Goal: Task Accomplishment & Management: Manage account settings

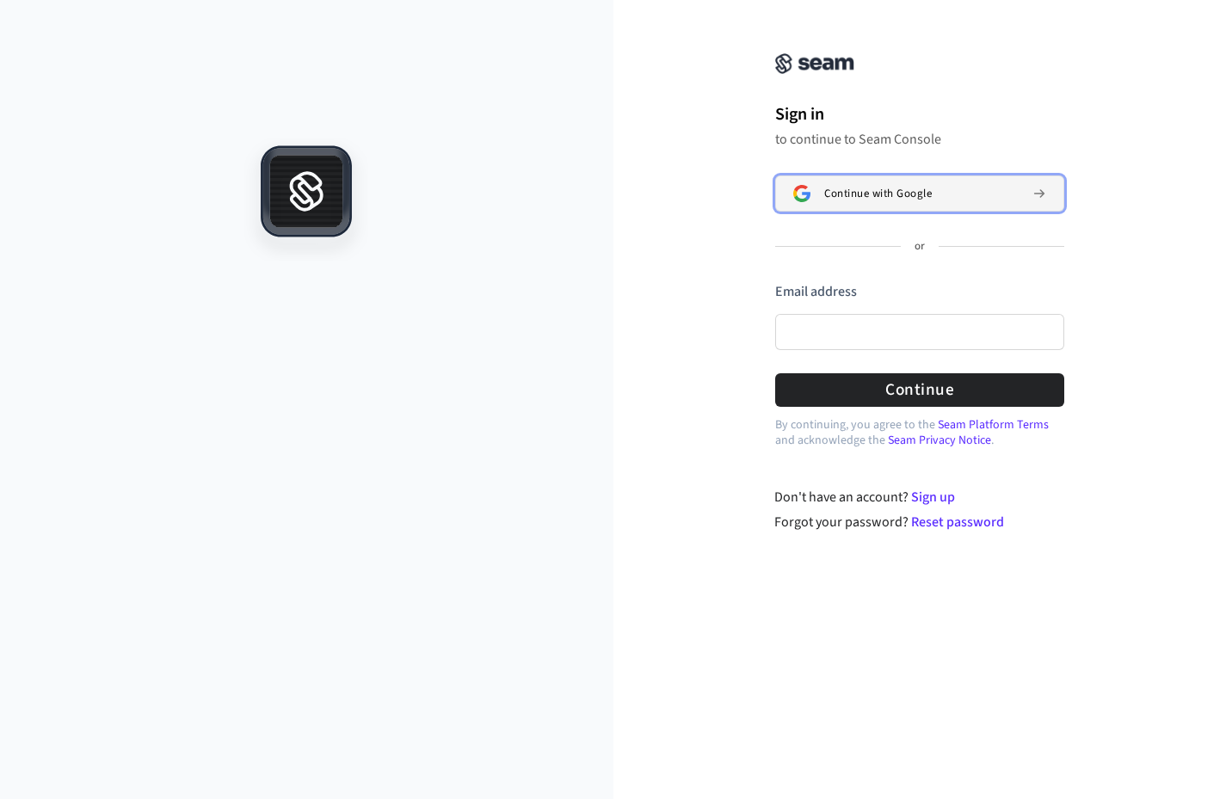
click at [909, 191] on span "Continue with Google" at bounding box center [878, 194] width 108 height 14
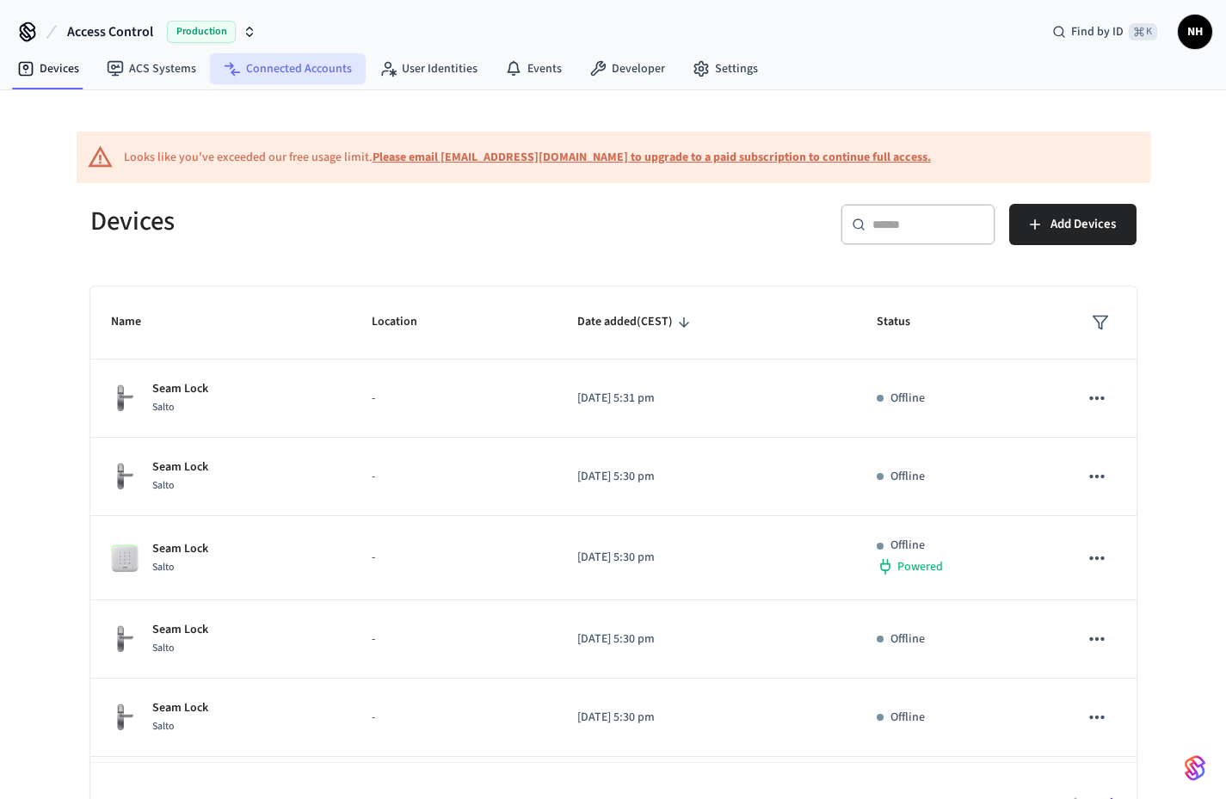
click at [326, 72] on link "Connected Accounts" at bounding box center [288, 68] width 156 height 31
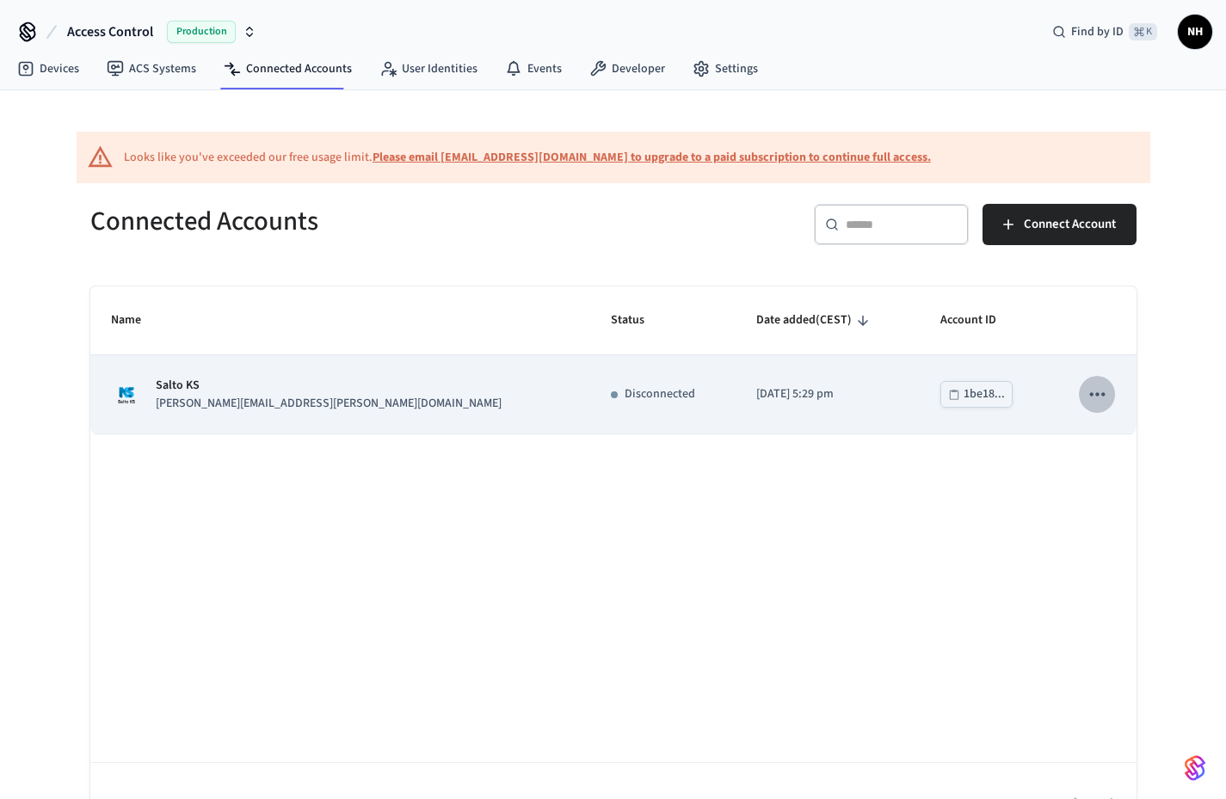
click at [1100, 392] on icon "sticky table" at bounding box center [1097, 394] width 22 height 22
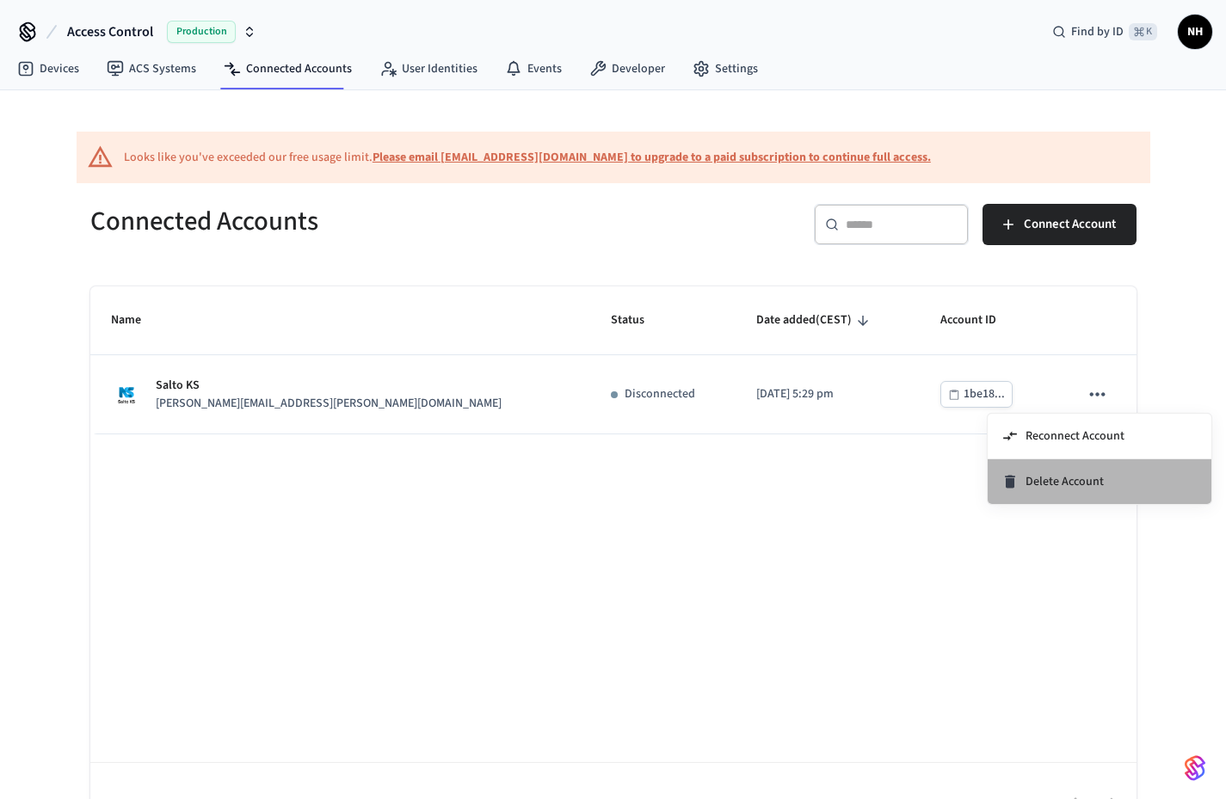
click at [1106, 476] on li "Delete Account" at bounding box center [1100, 481] width 224 height 45
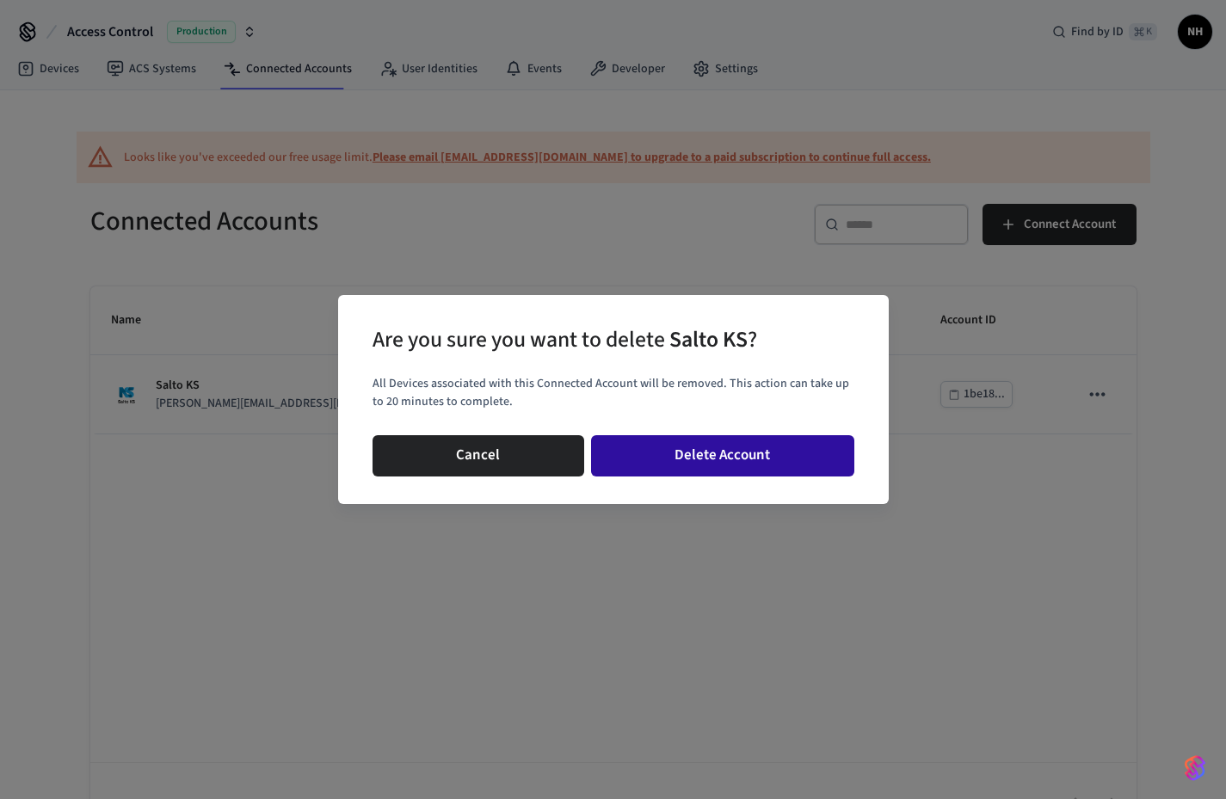
click at [761, 460] on button "Delete Account" at bounding box center [722, 455] width 263 height 41
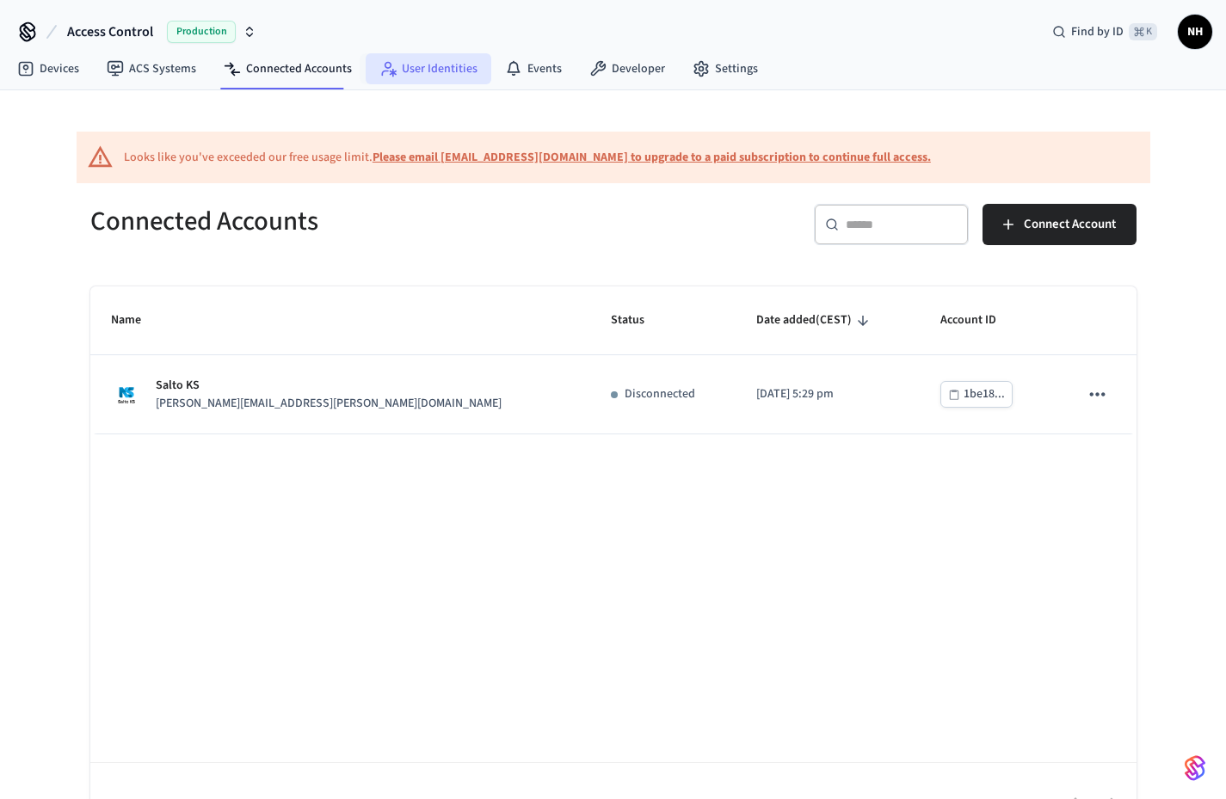
click at [419, 66] on link "User Identities" at bounding box center [429, 68] width 126 height 31
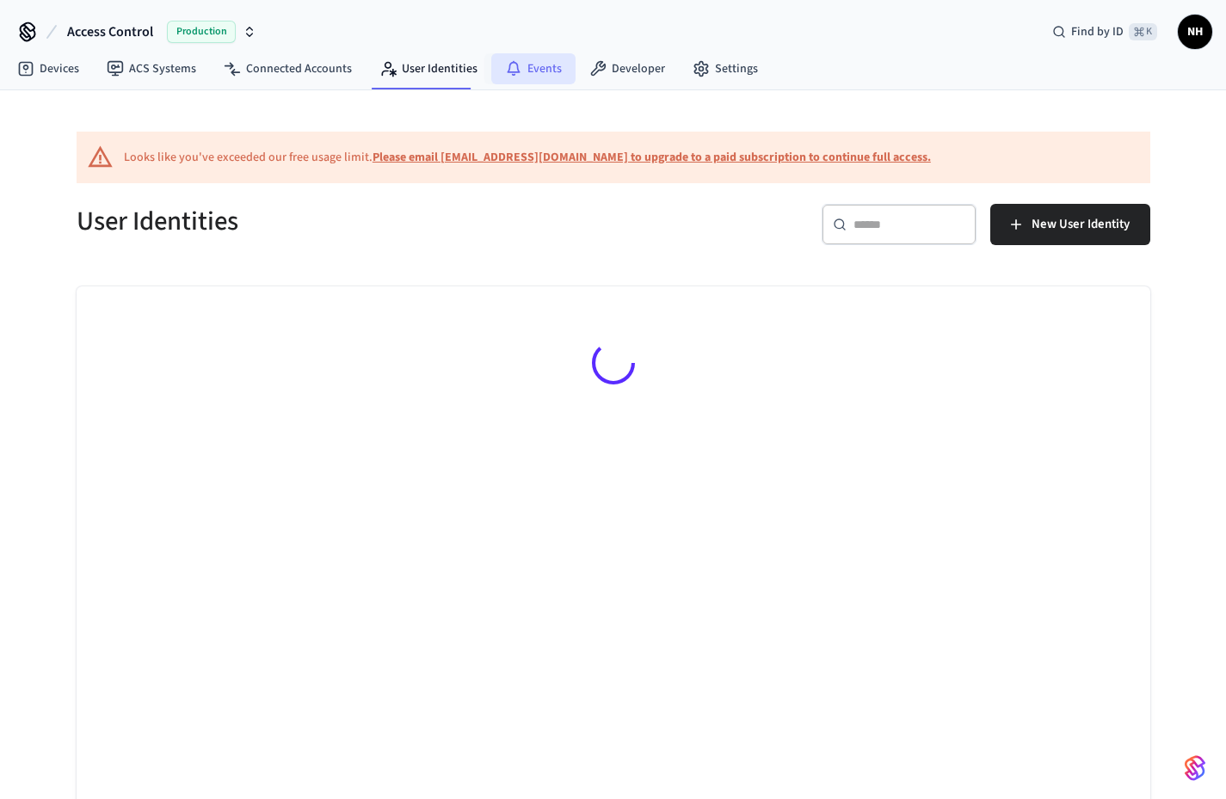
click at [515, 66] on link "Events" at bounding box center [533, 68] width 84 height 31
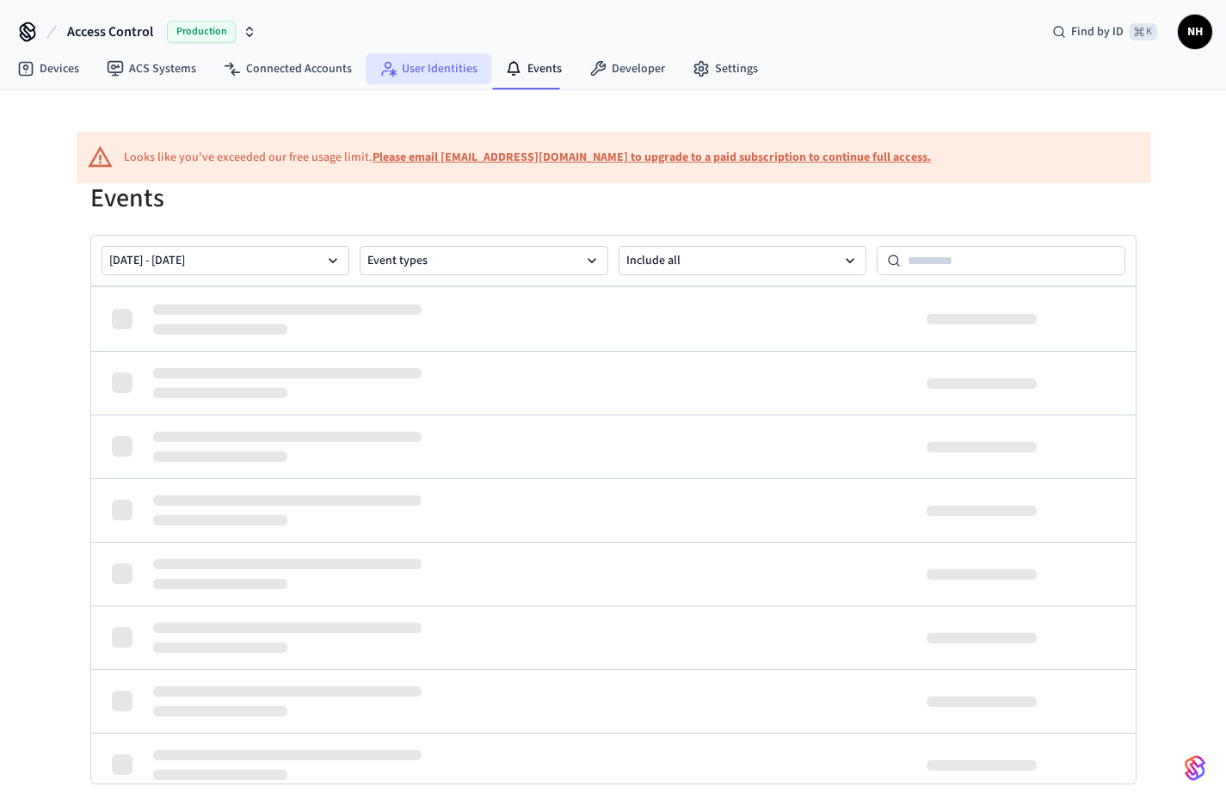
click at [390, 77] on link "User Identities" at bounding box center [429, 68] width 126 height 31
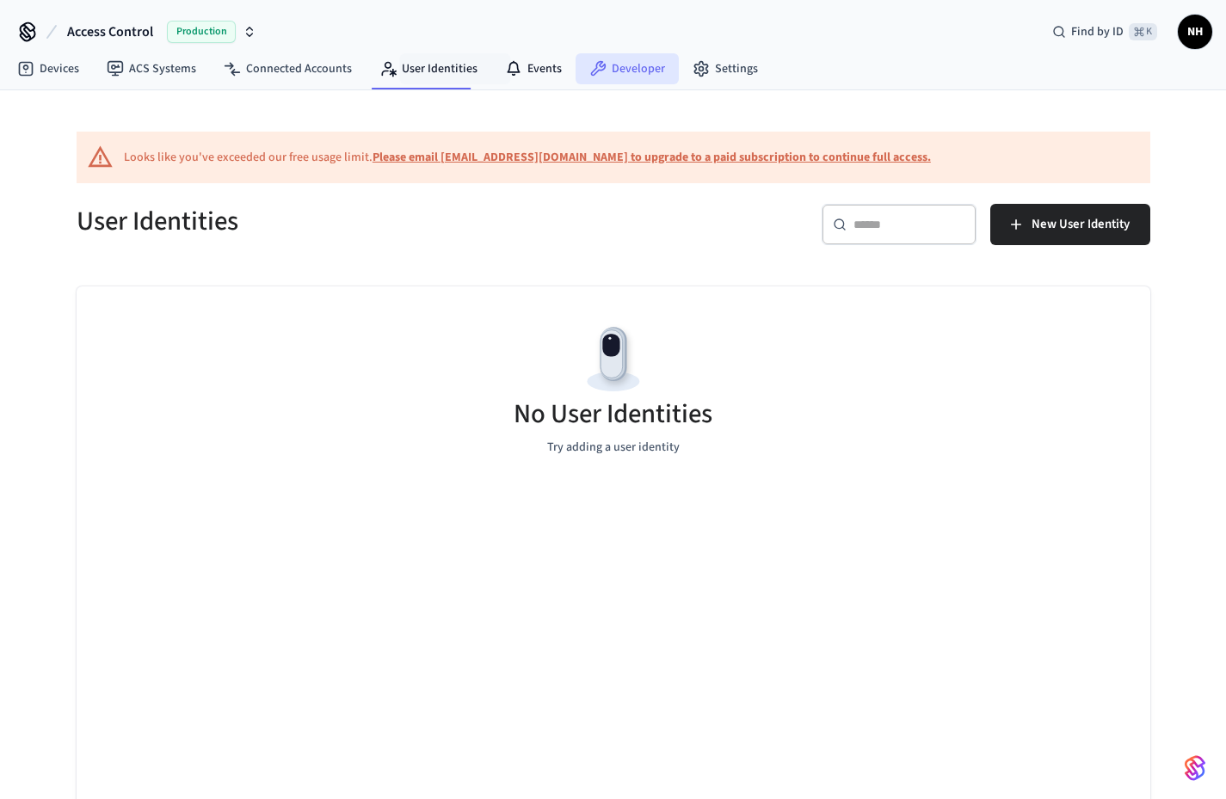
click at [576, 83] on link "Developer" at bounding box center [627, 68] width 103 height 31
click at [545, 75] on link "Events" at bounding box center [533, 68] width 84 height 31
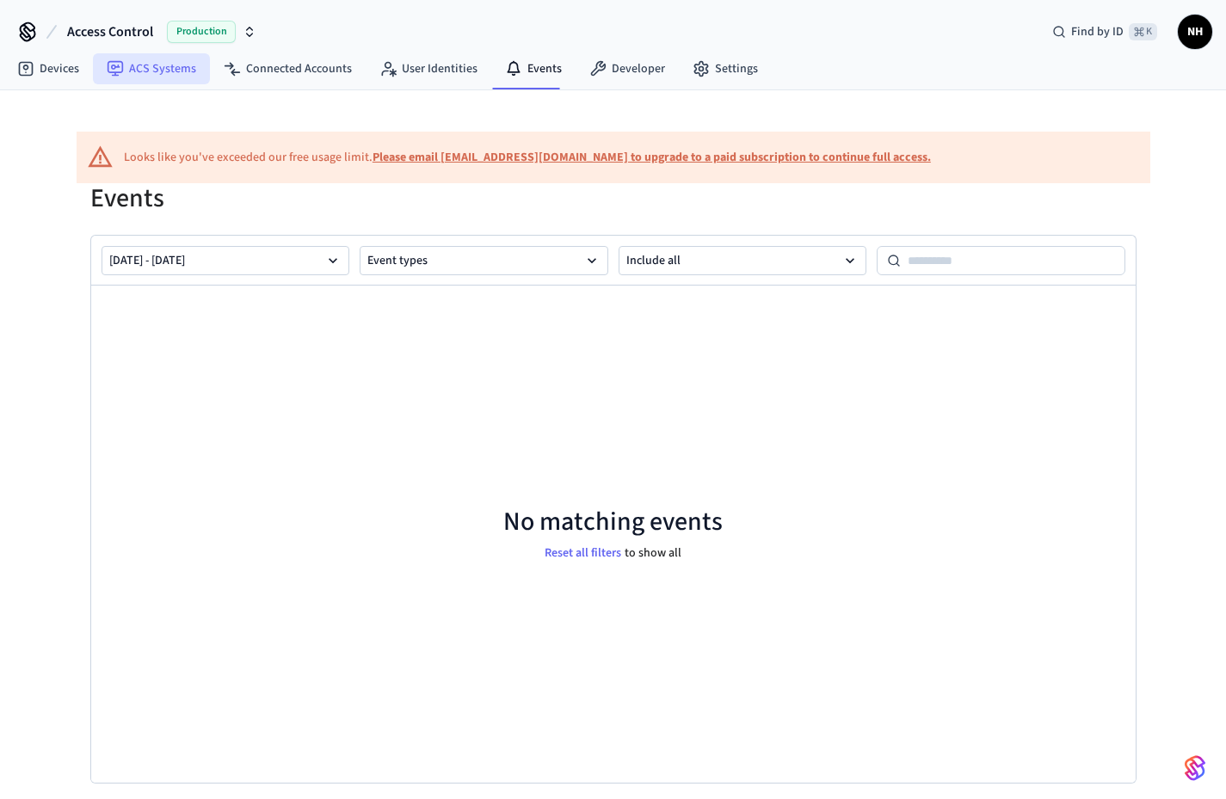
click at [181, 68] on link "ACS Systems" at bounding box center [151, 68] width 117 height 31
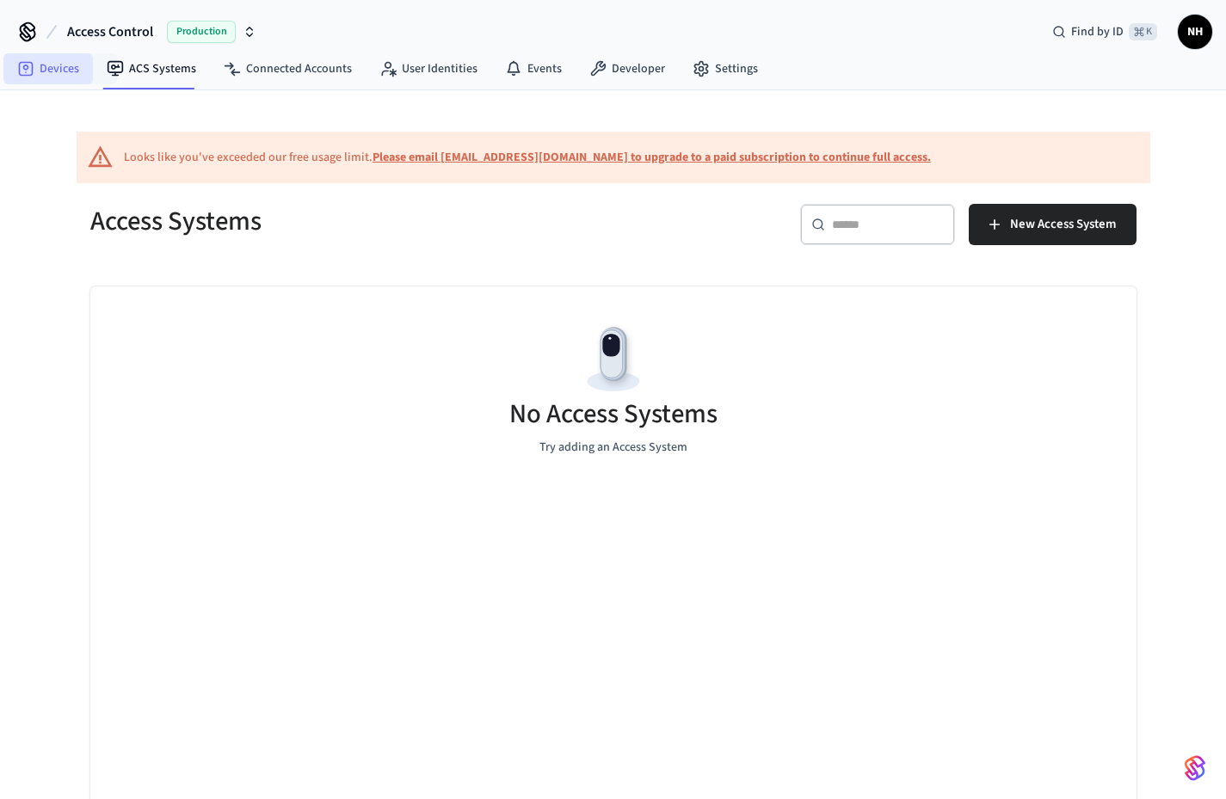
click at [68, 59] on link "Devices" at bounding box center [47, 68] width 89 height 31
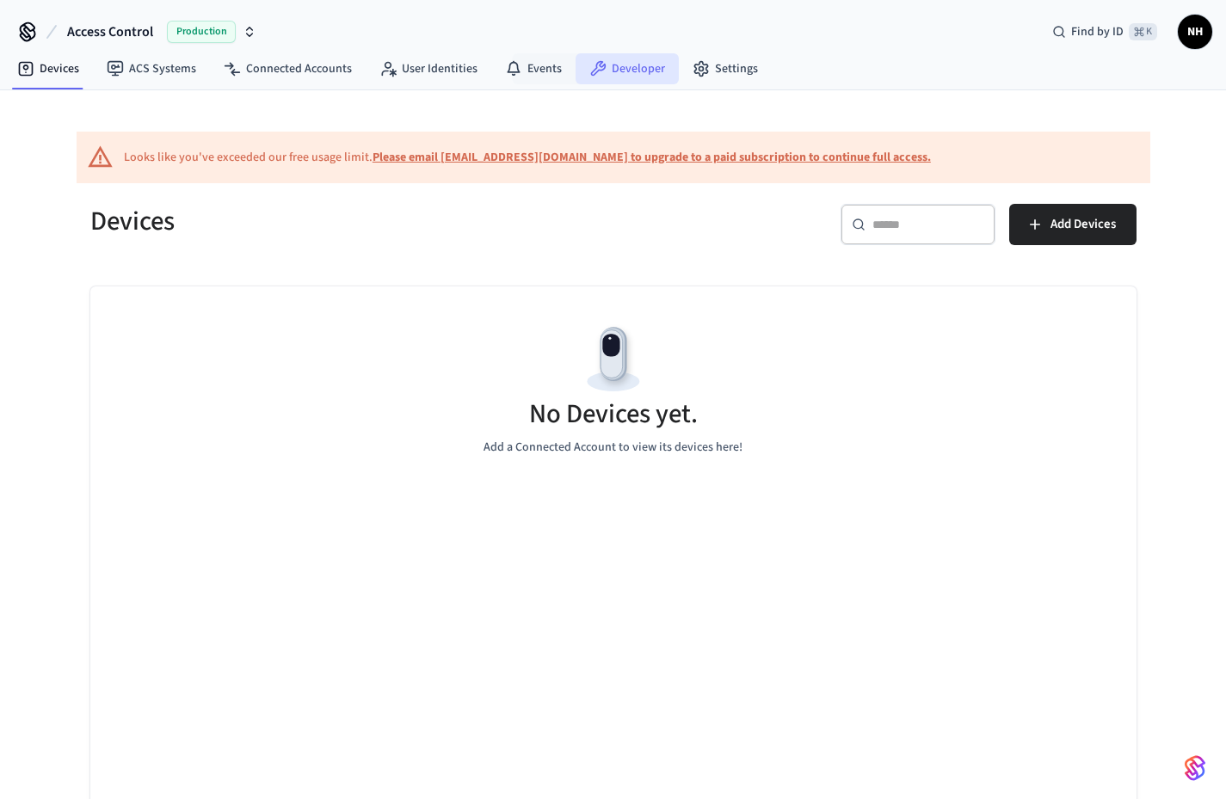
click at [632, 68] on link "Developer" at bounding box center [627, 68] width 103 height 31
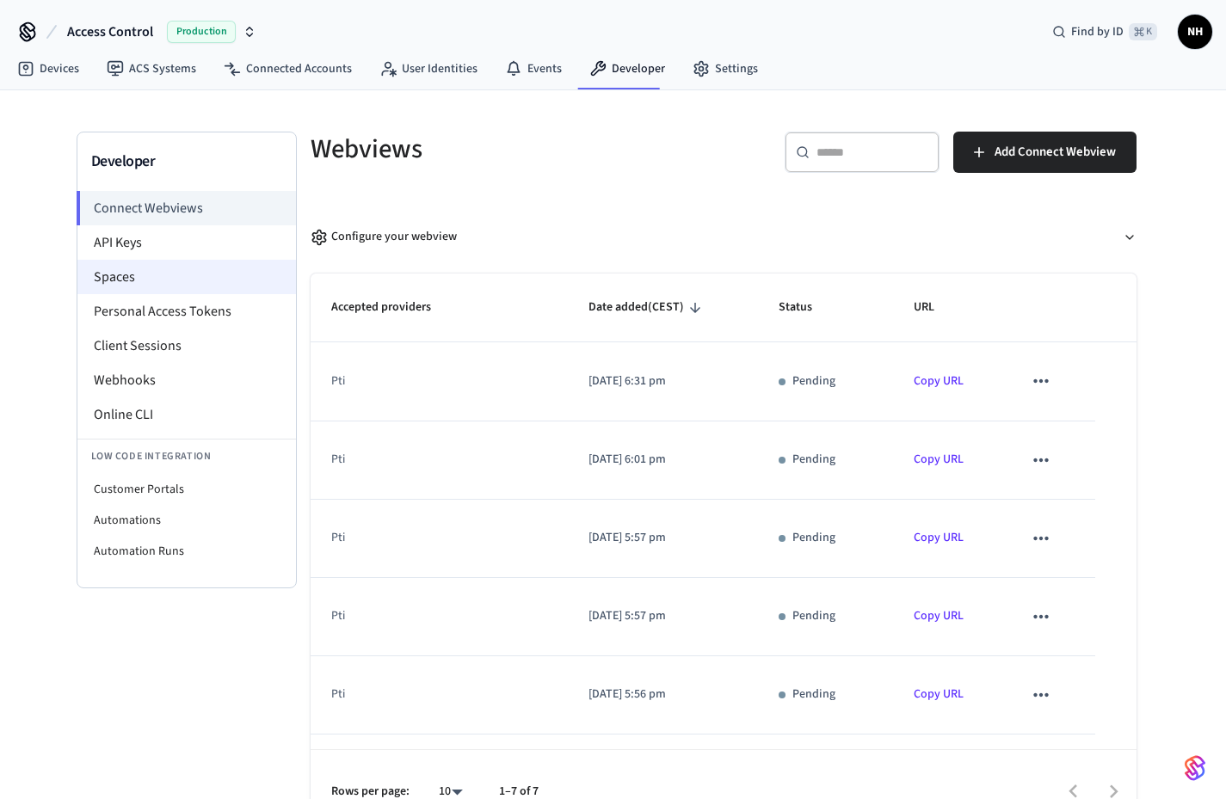
click at [147, 283] on li "Spaces" at bounding box center [186, 277] width 219 height 34
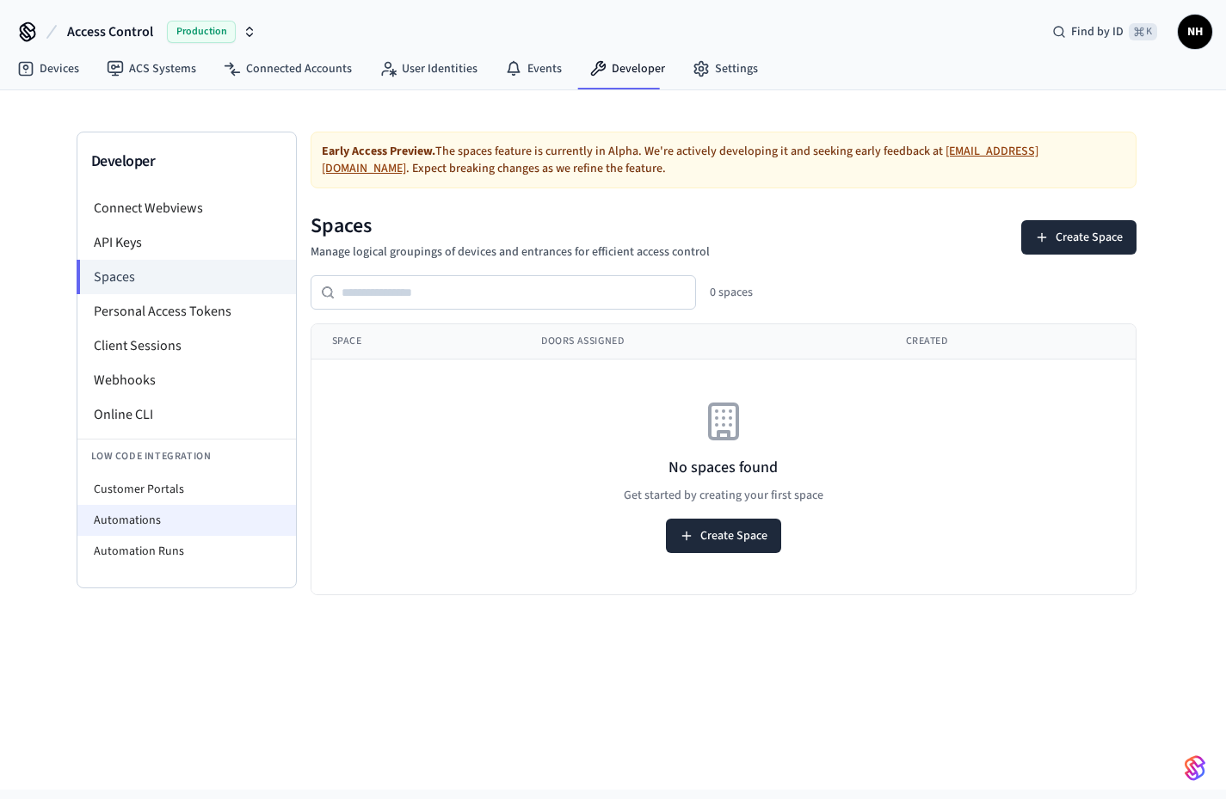
click at [160, 510] on li "Automations" at bounding box center [186, 520] width 219 height 31
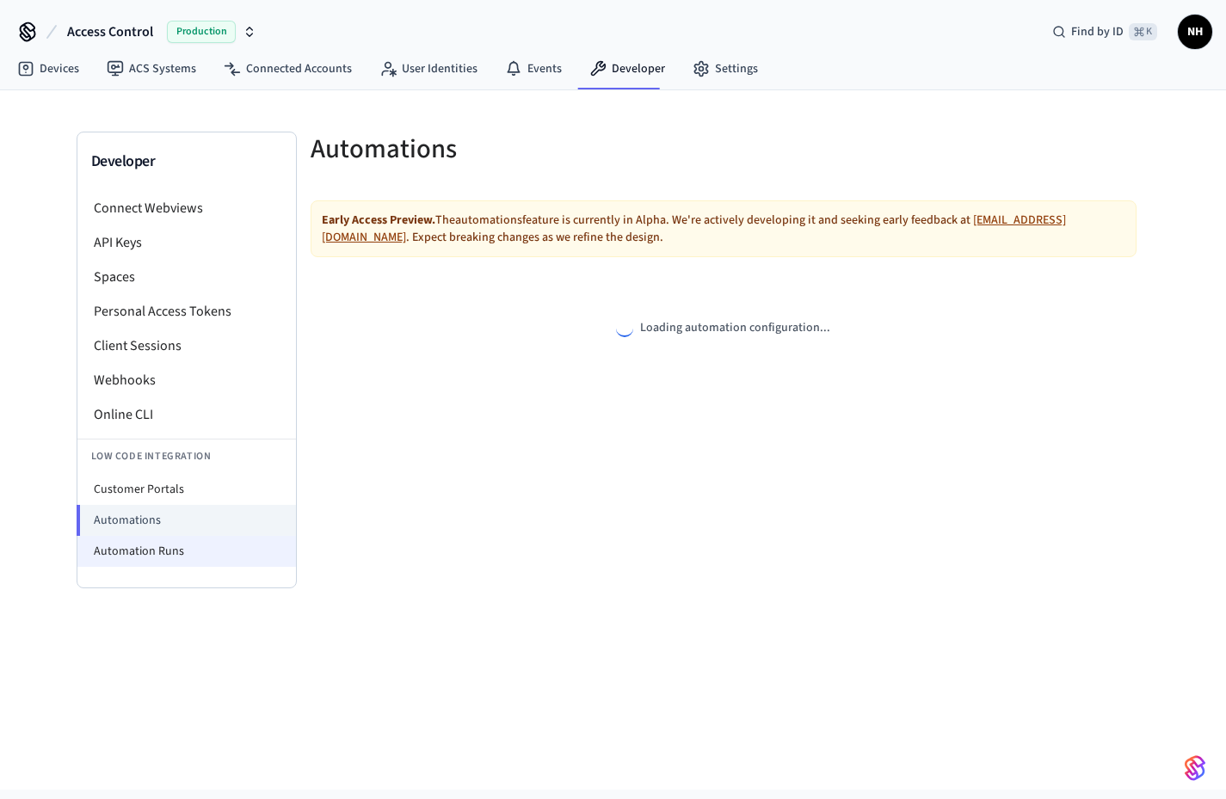
select select "**********"
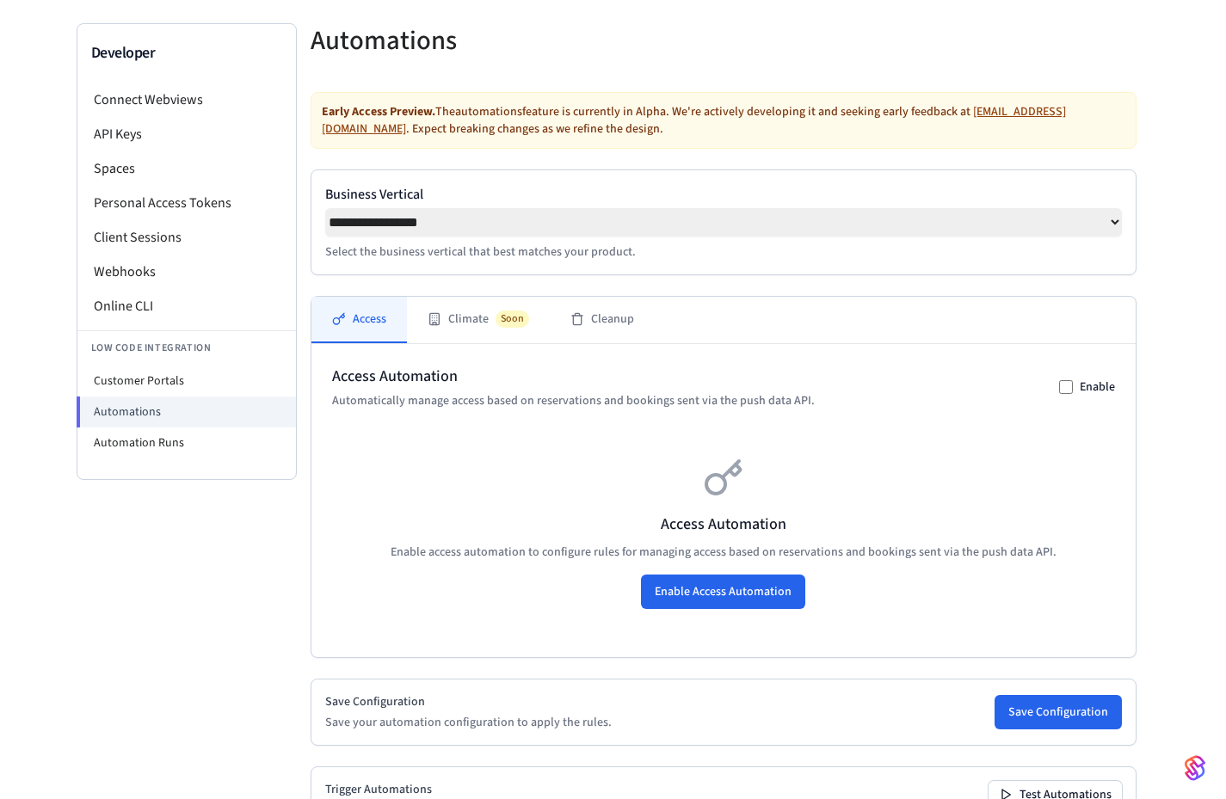
scroll to position [243, 0]
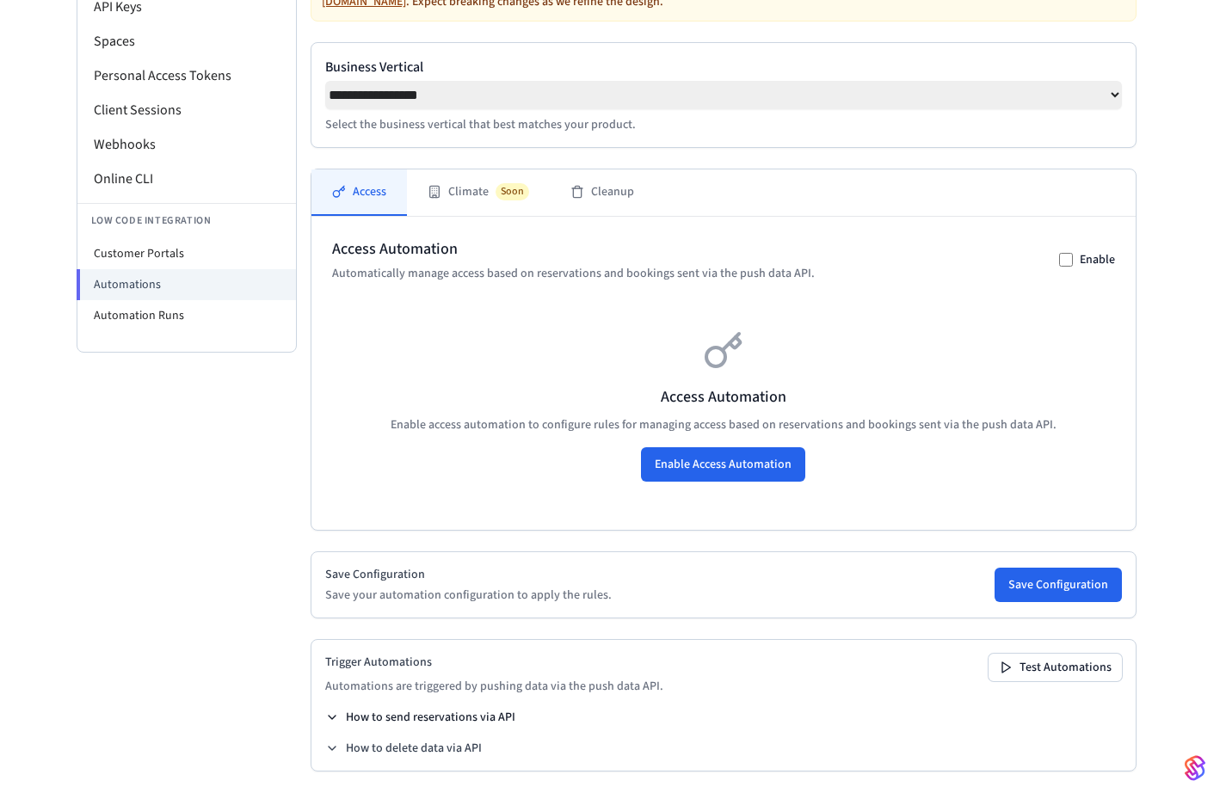
click at [484, 720] on button "How to send reservations via API" at bounding box center [420, 717] width 190 height 17
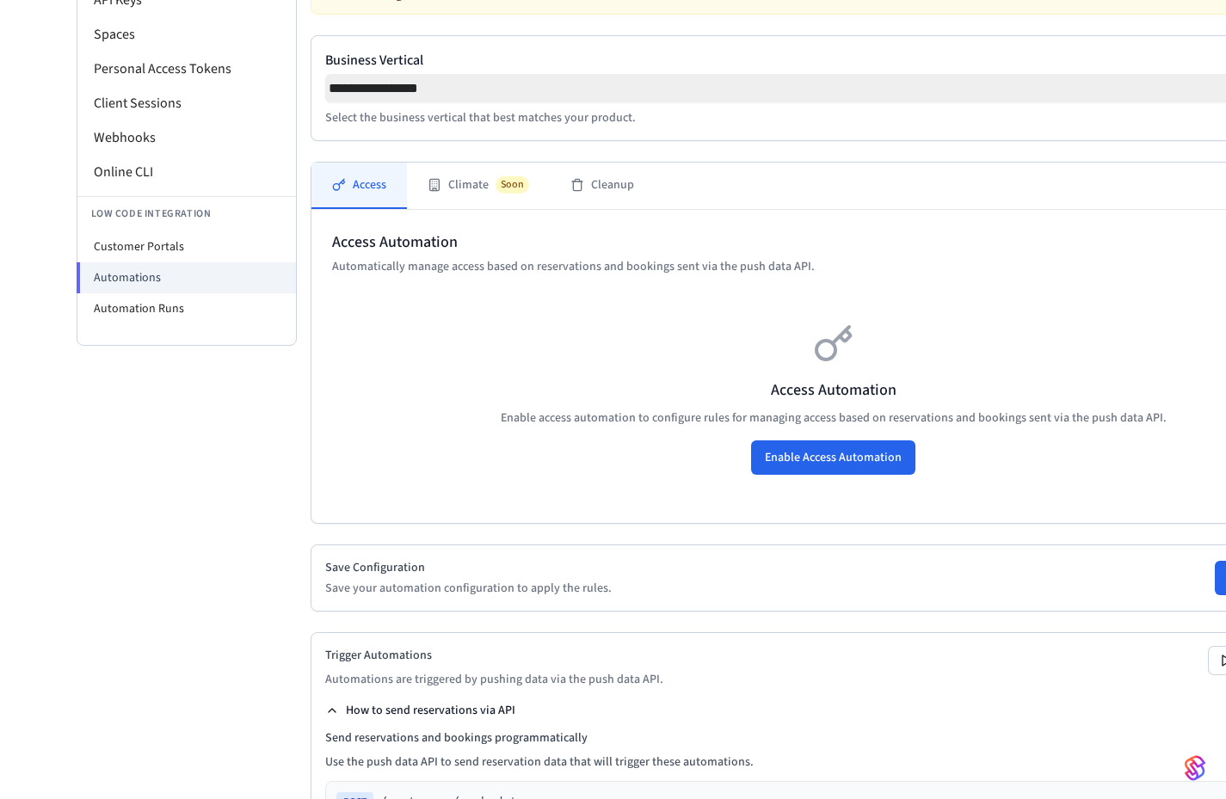
click at [484, 719] on button "How to send reservations via API" at bounding box center [420, 710] width 190 height 17
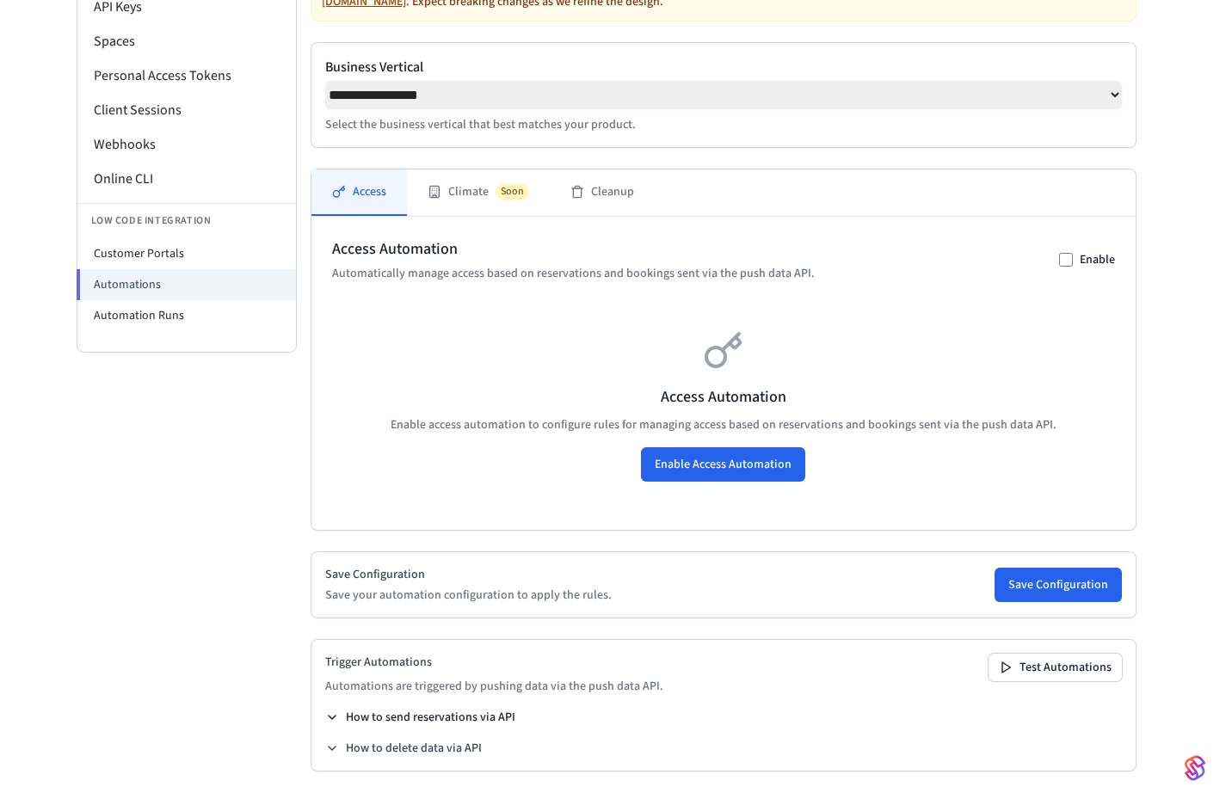
click at [474, 718] on button "How to send reservations via API" at bounding box center [420, 717] width 190 height 17
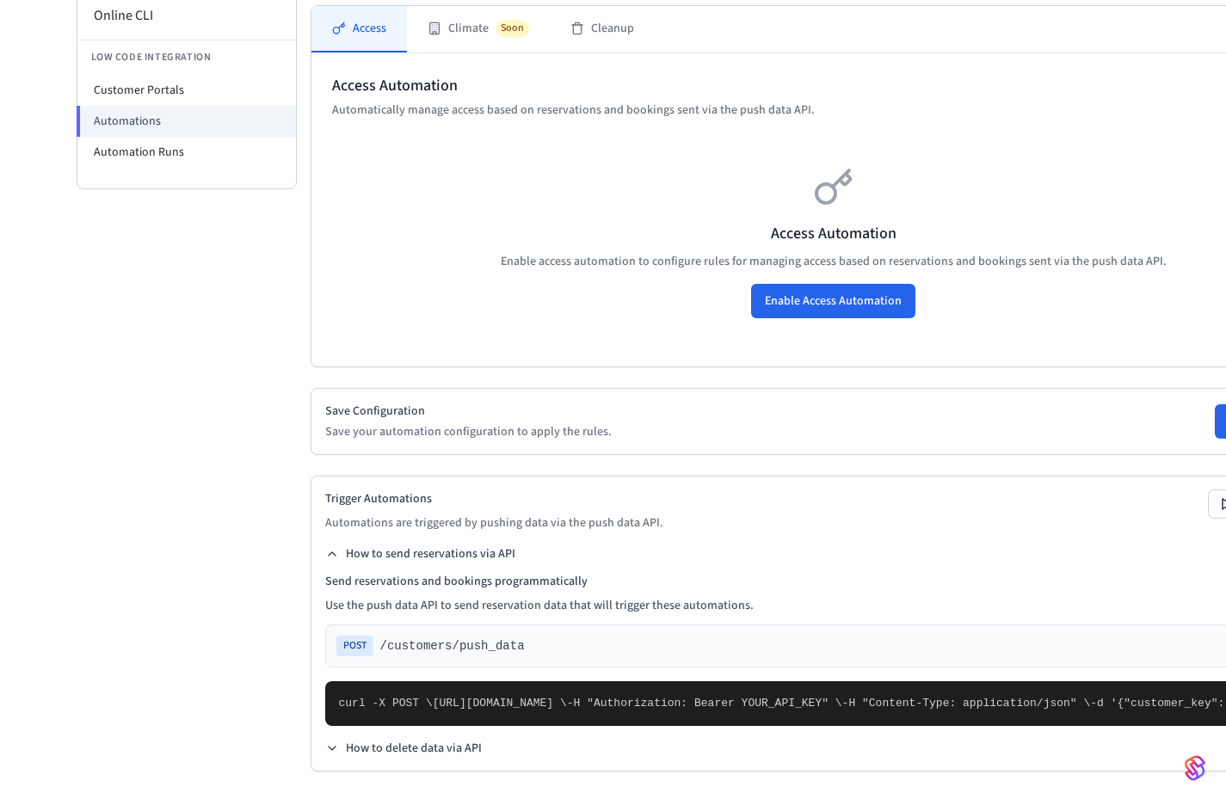
scroll to position [761, 0]
click at [391, 545] on button "How to send reservations via API" at bounding box center [420, 553] width 190 height 17
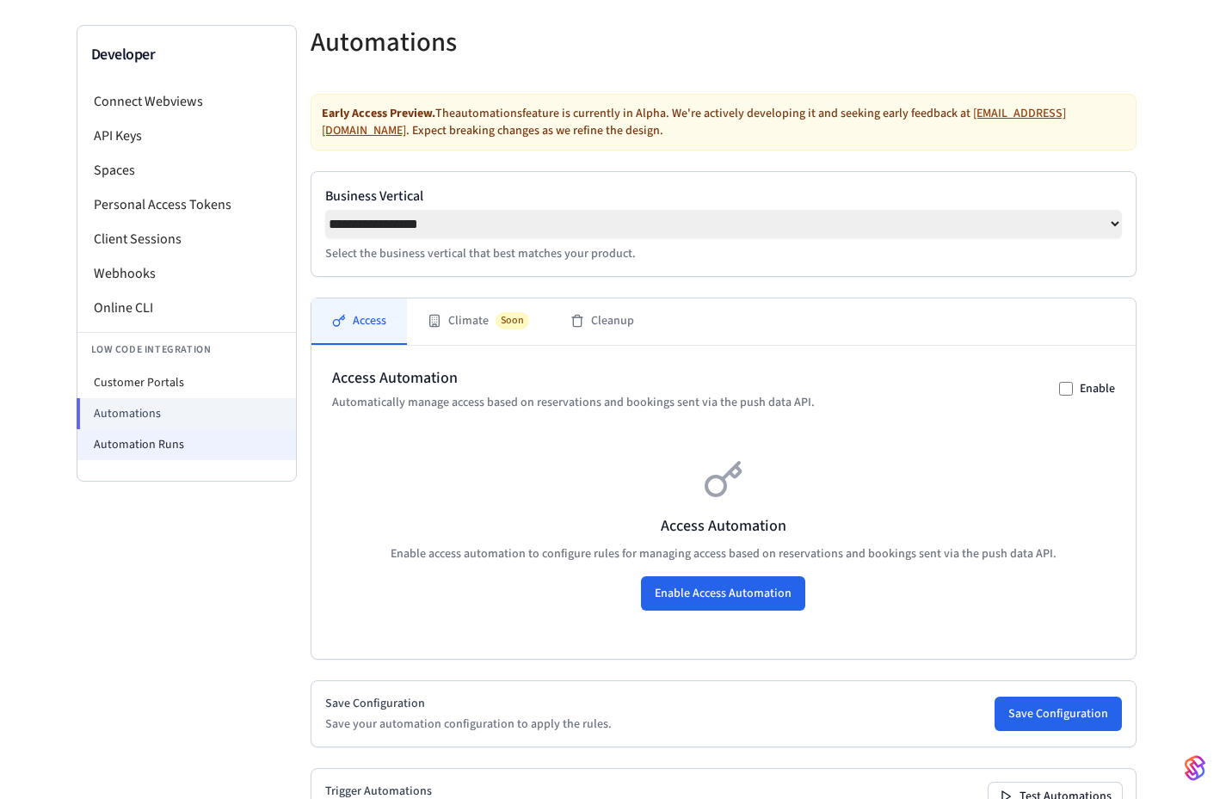
scroll to position [0, 0]
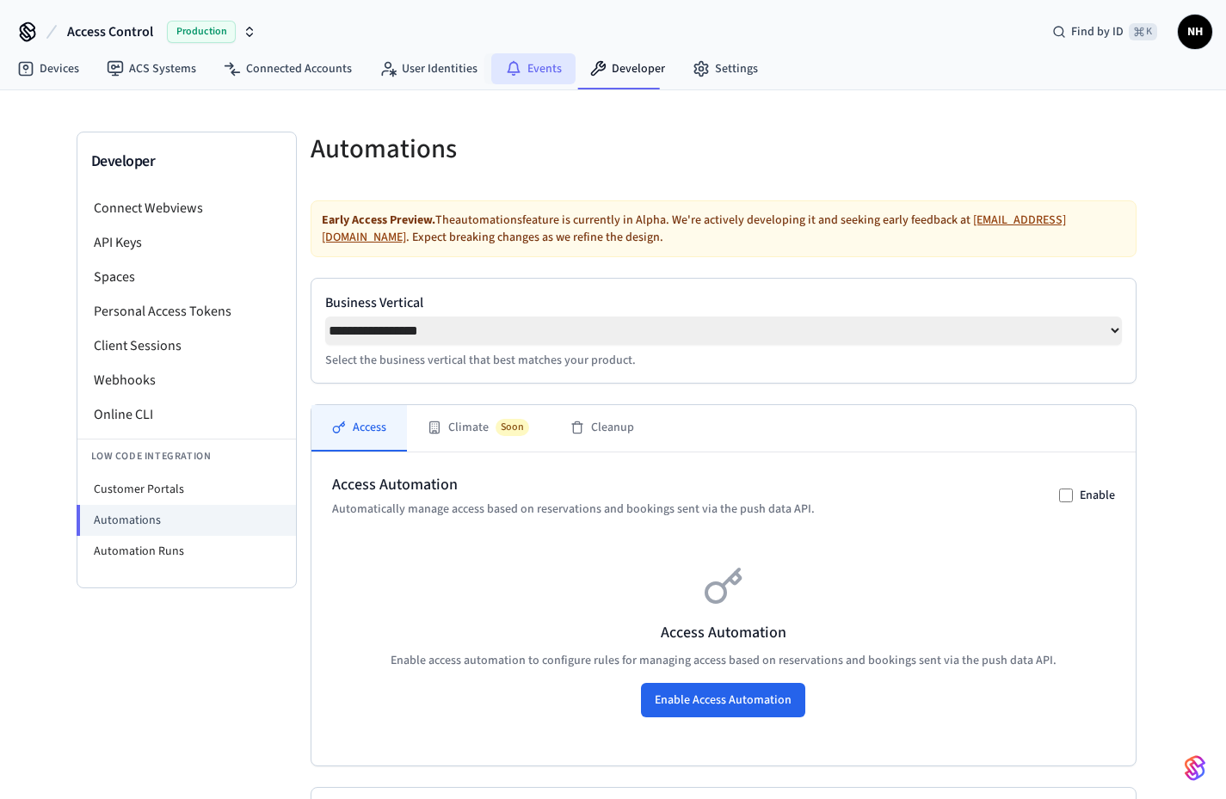
click at [518, 70] on link "Events" at bounding box center [533, 68] width 84 height 31
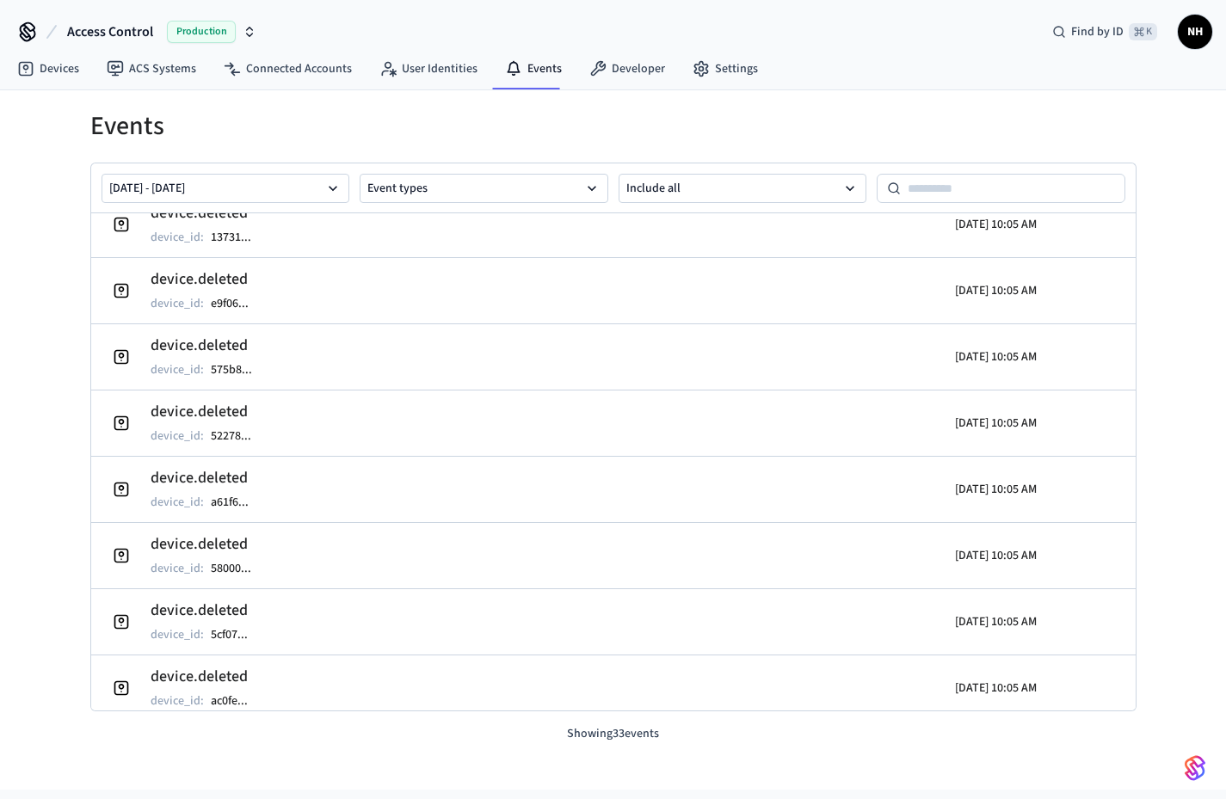
scroll to position [1747, 0]
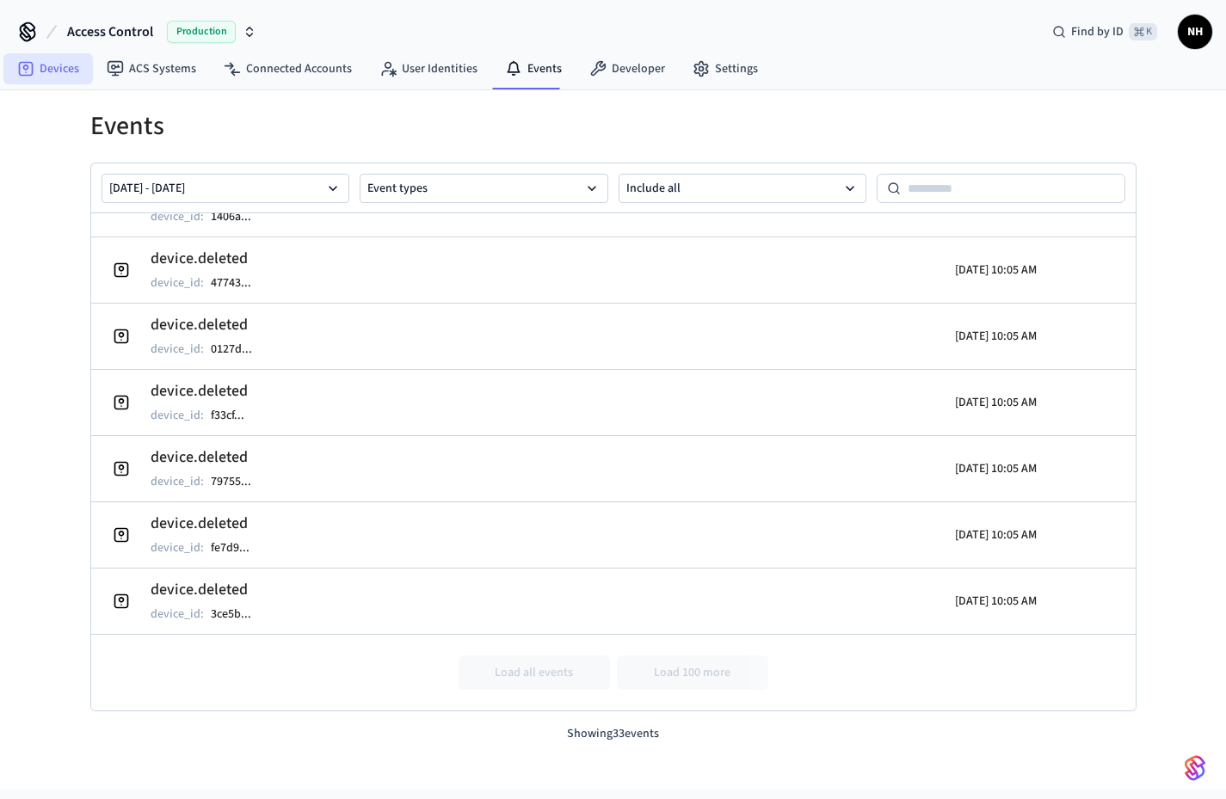
click at [43, 78] on link "Devices" at bounding box center [47, 68] width 89 height 31
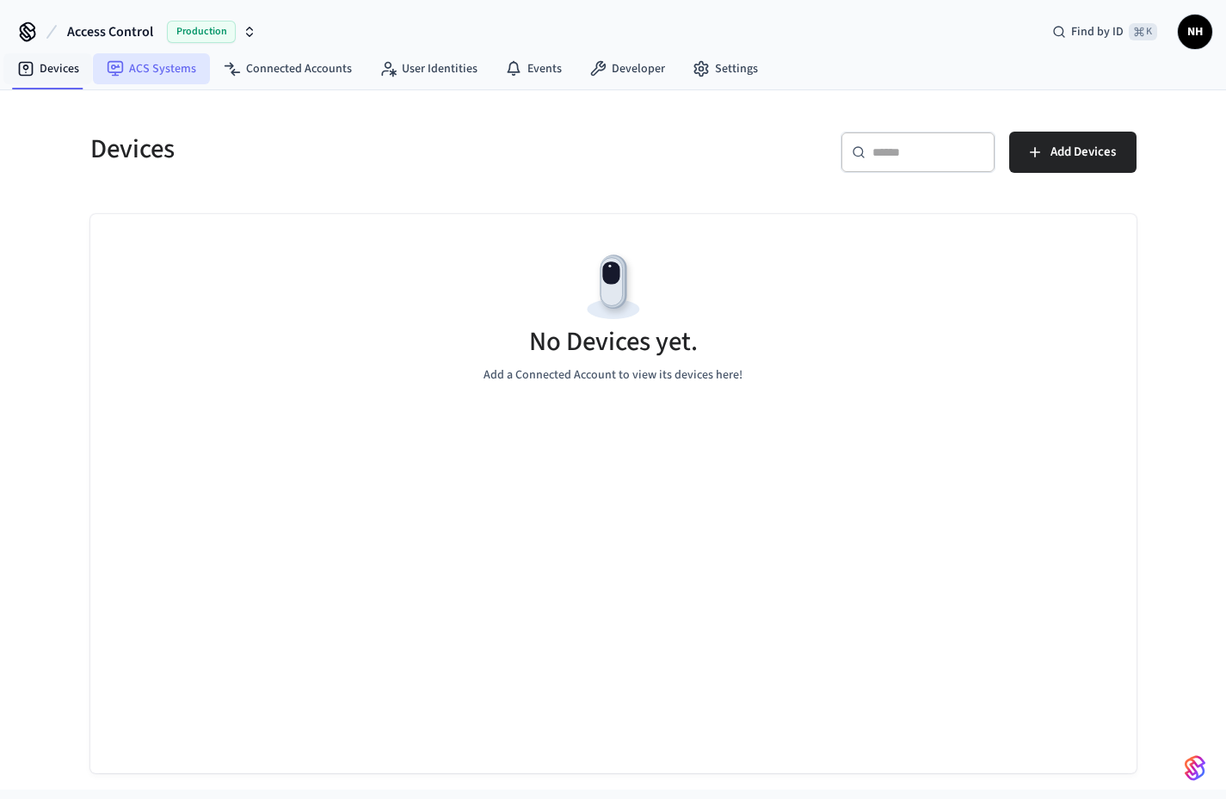
click at [108, 77] on link "ACS Systems" at bounding box center [151, 68] width 117 height 31
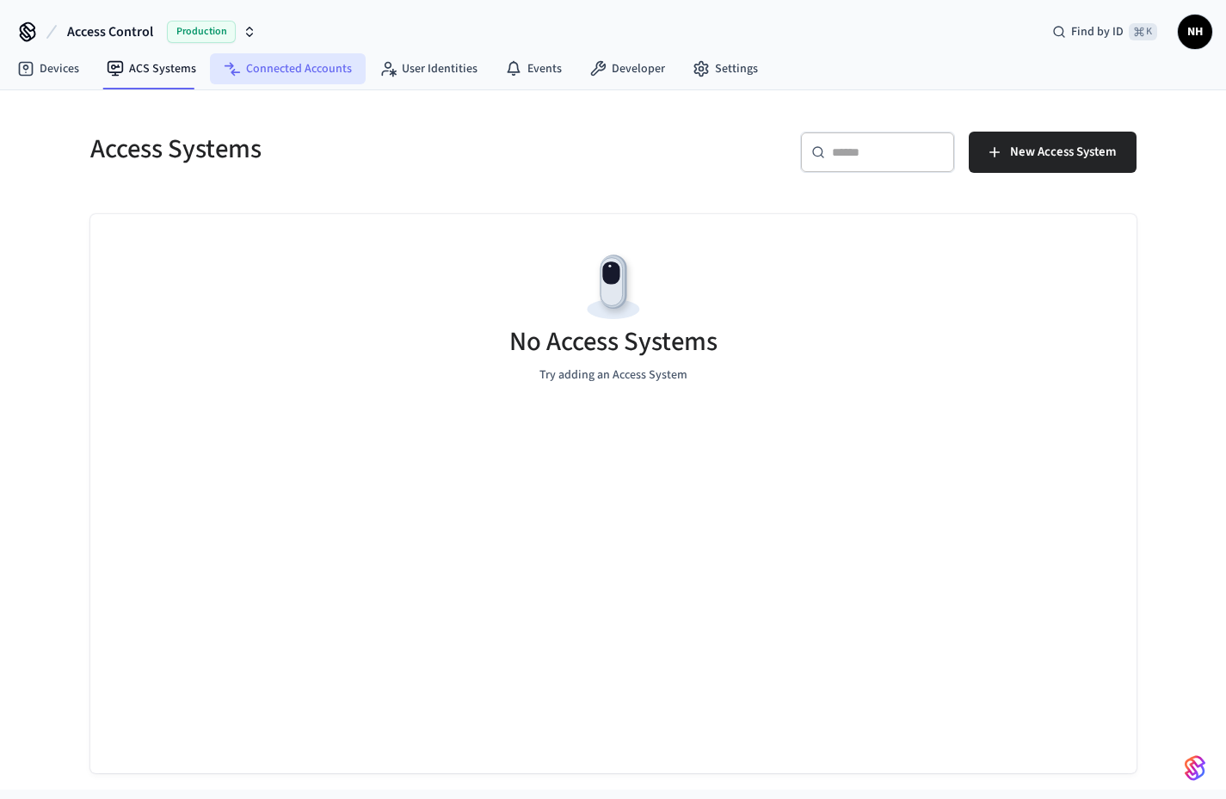
click at [318, 74] on link "Connected Accounts" at bounding box center [288, 68] width 156 height 31
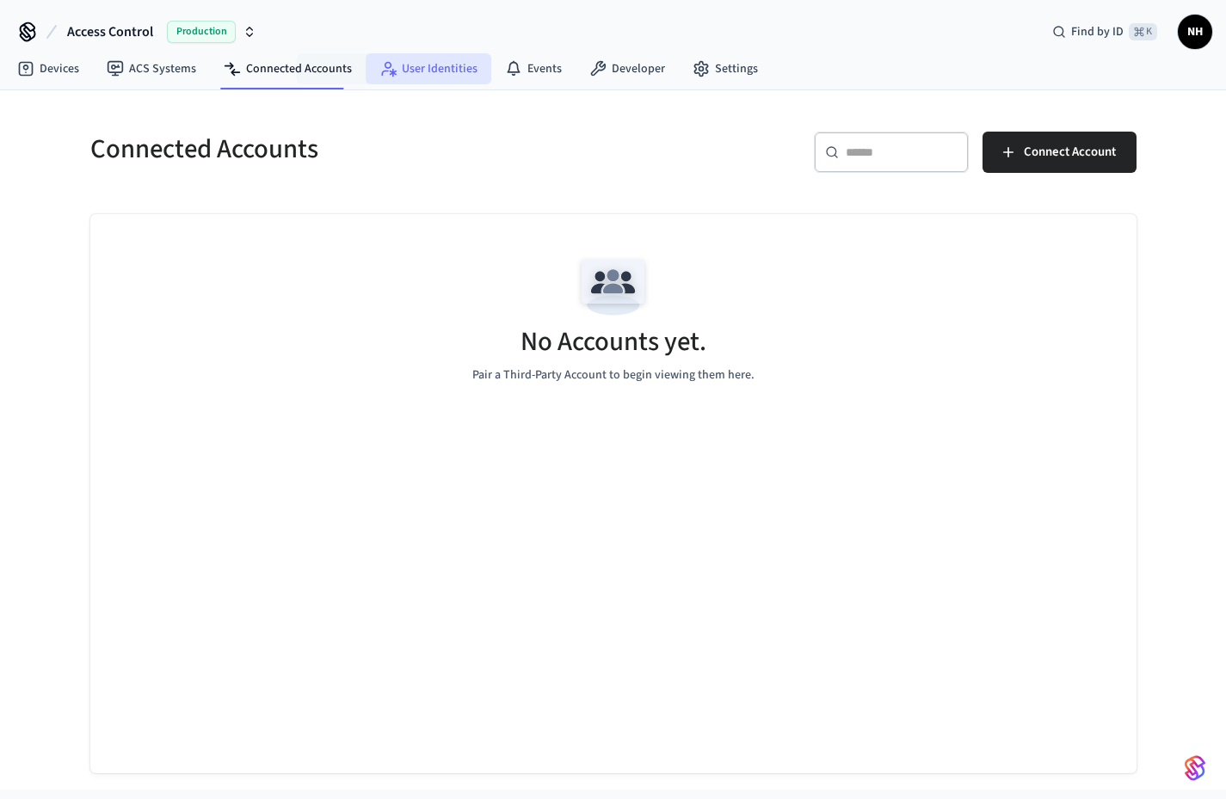
click at [440, 77] on link "User Identities" at bounding box center [429, 68] width 126 height 31
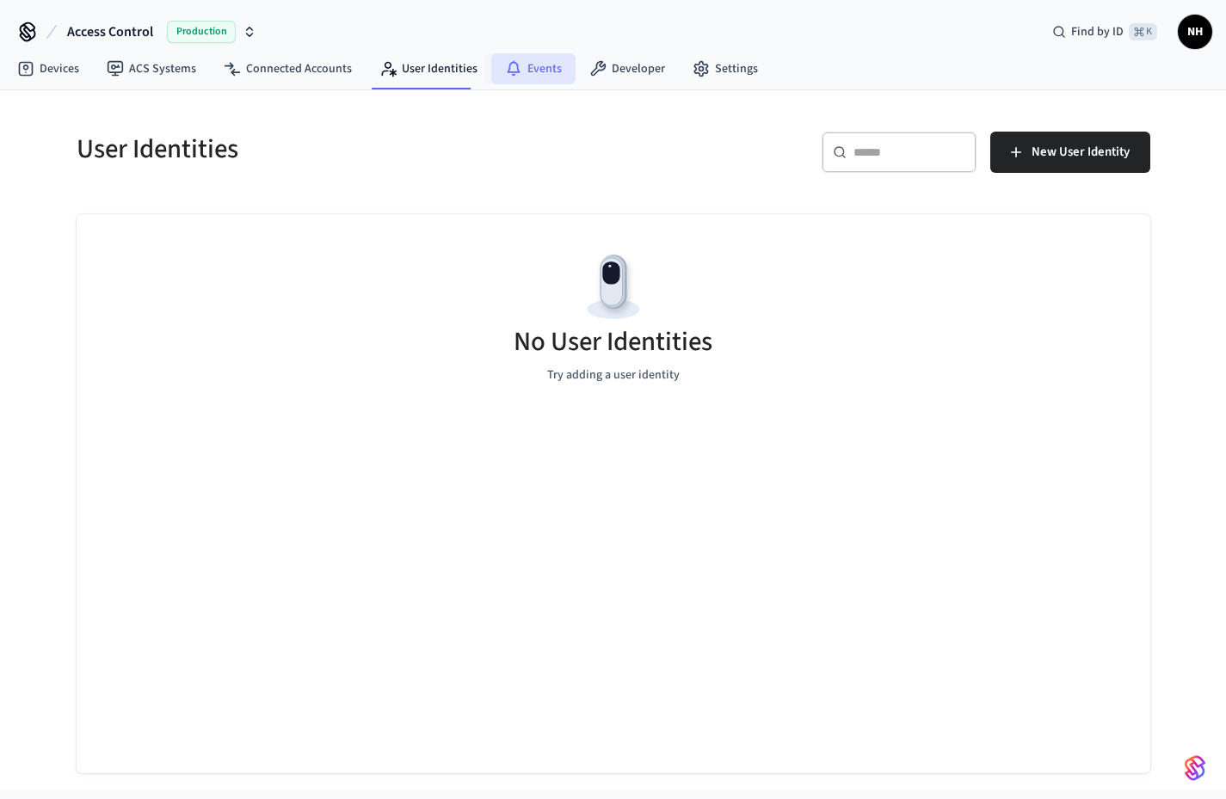
click at [542, 72] on link "Events" at bounding box center [533, 68] width 84 height 31
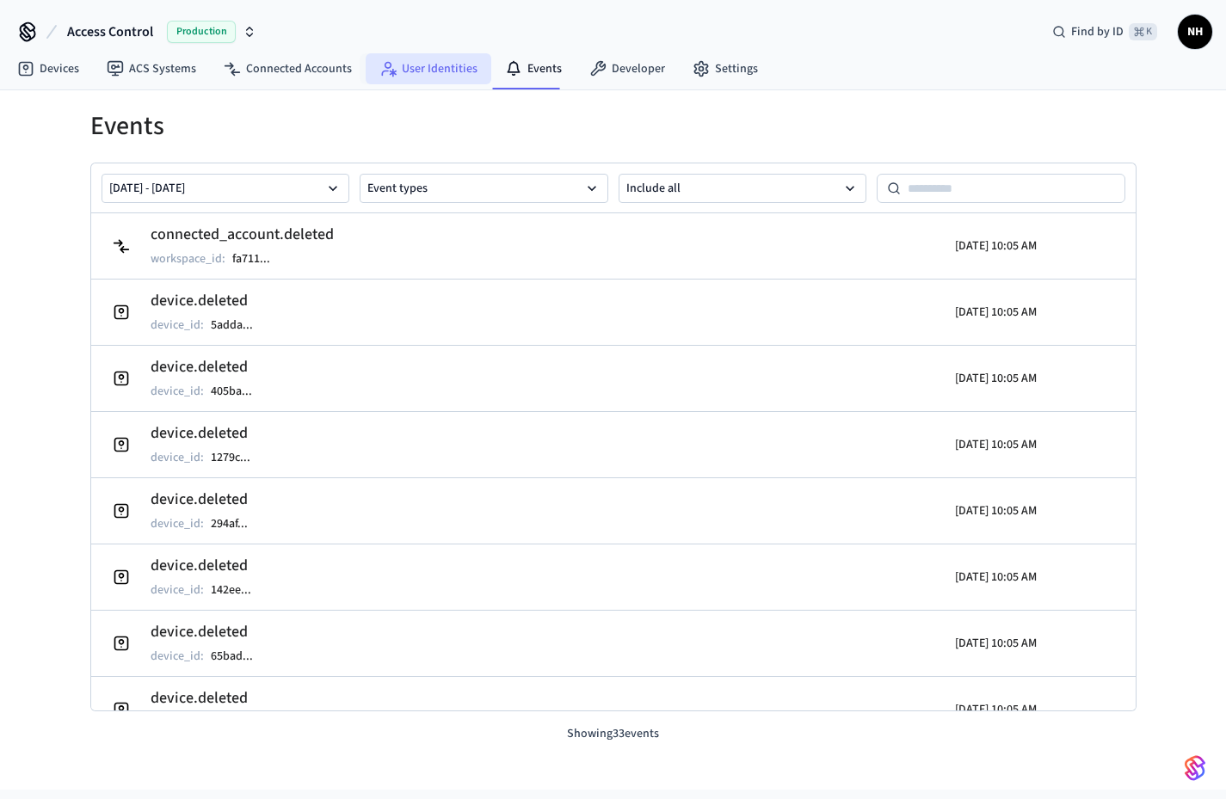
click at [459, 76] on link "User Identities" at bounding box center [429, 68] width 126 height 31
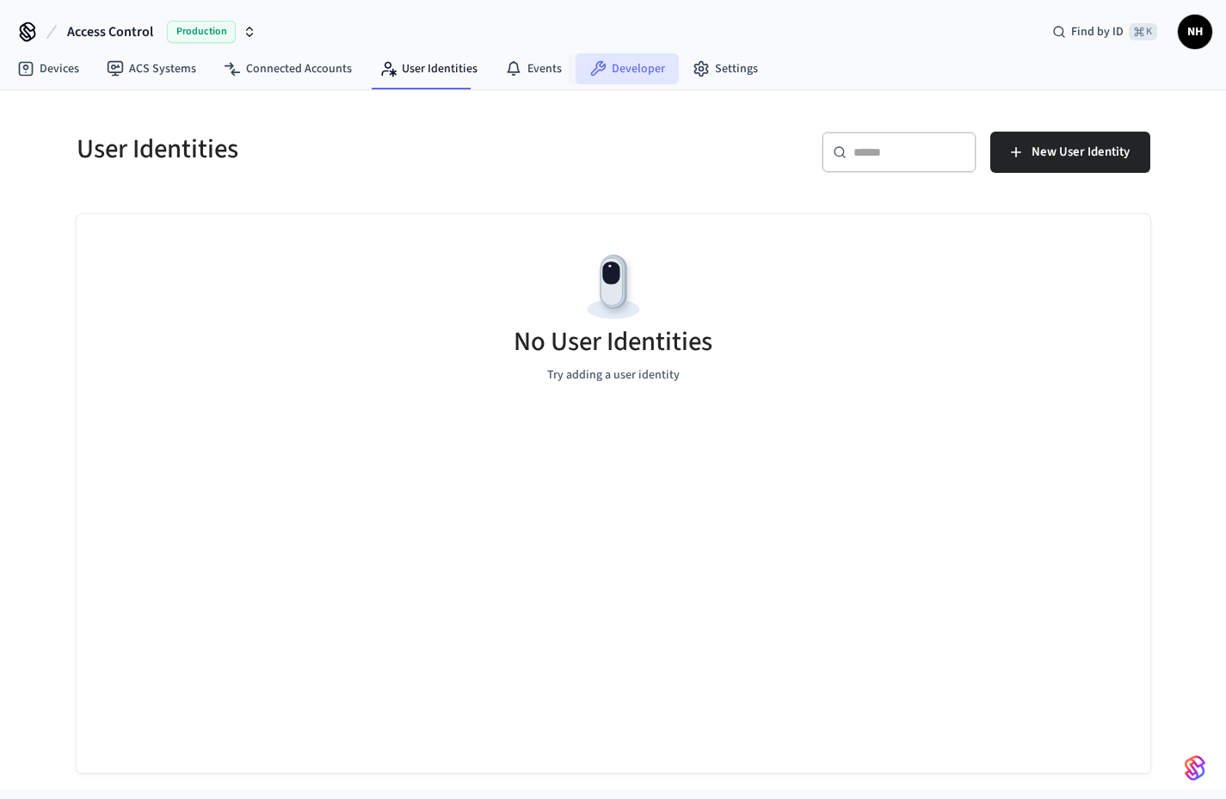
click at [628, 75] on link "Developer" at bounding box center [627, 68] width 103 height 31
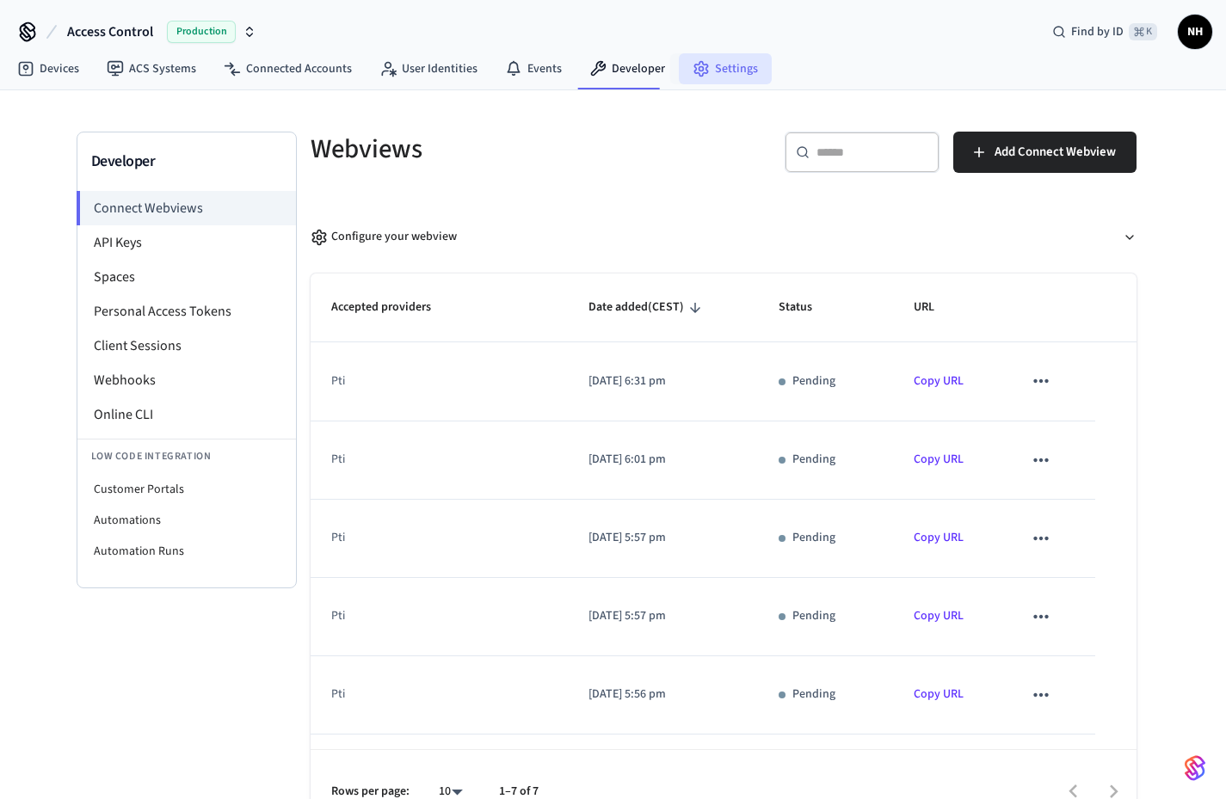
click at [724, 67] on link "Settings" at bounding box center [725, 68] width 93 height 31
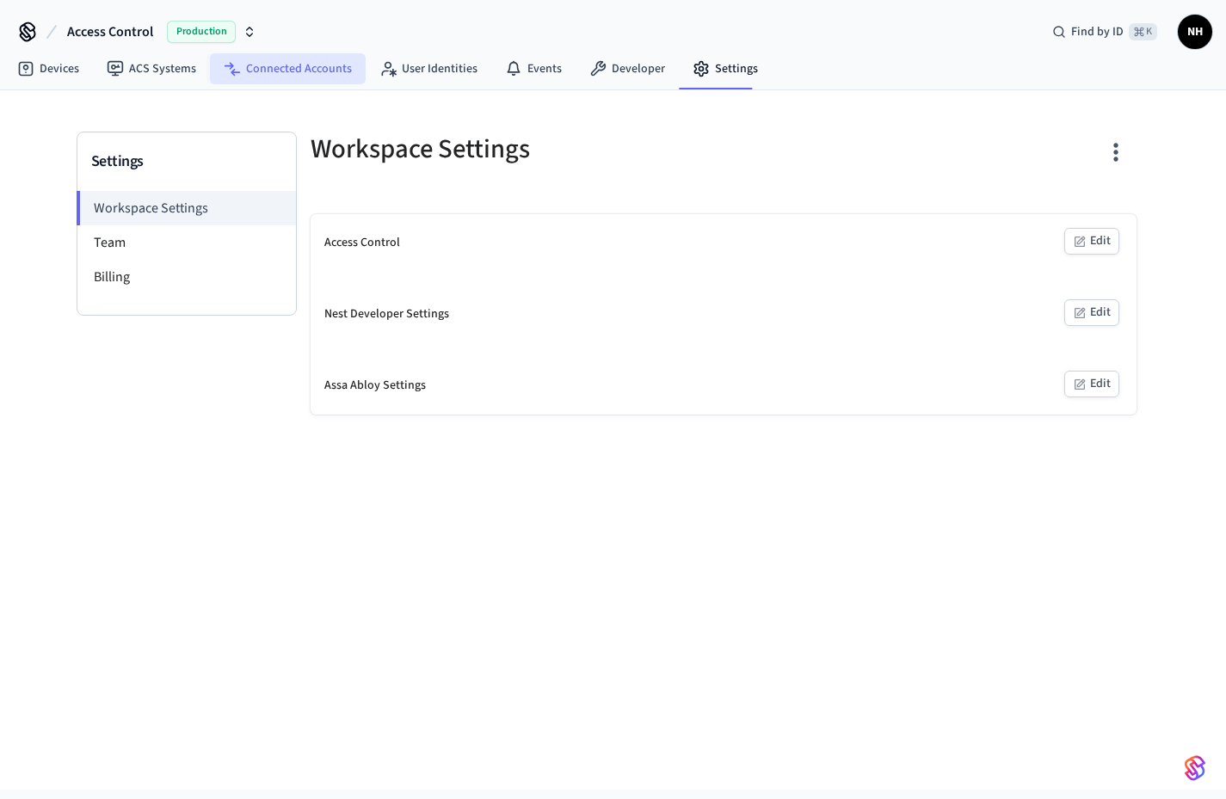
click at [319, 83] on link "Connected Accounts" at bounding box center [288, 68] width 156 height 31
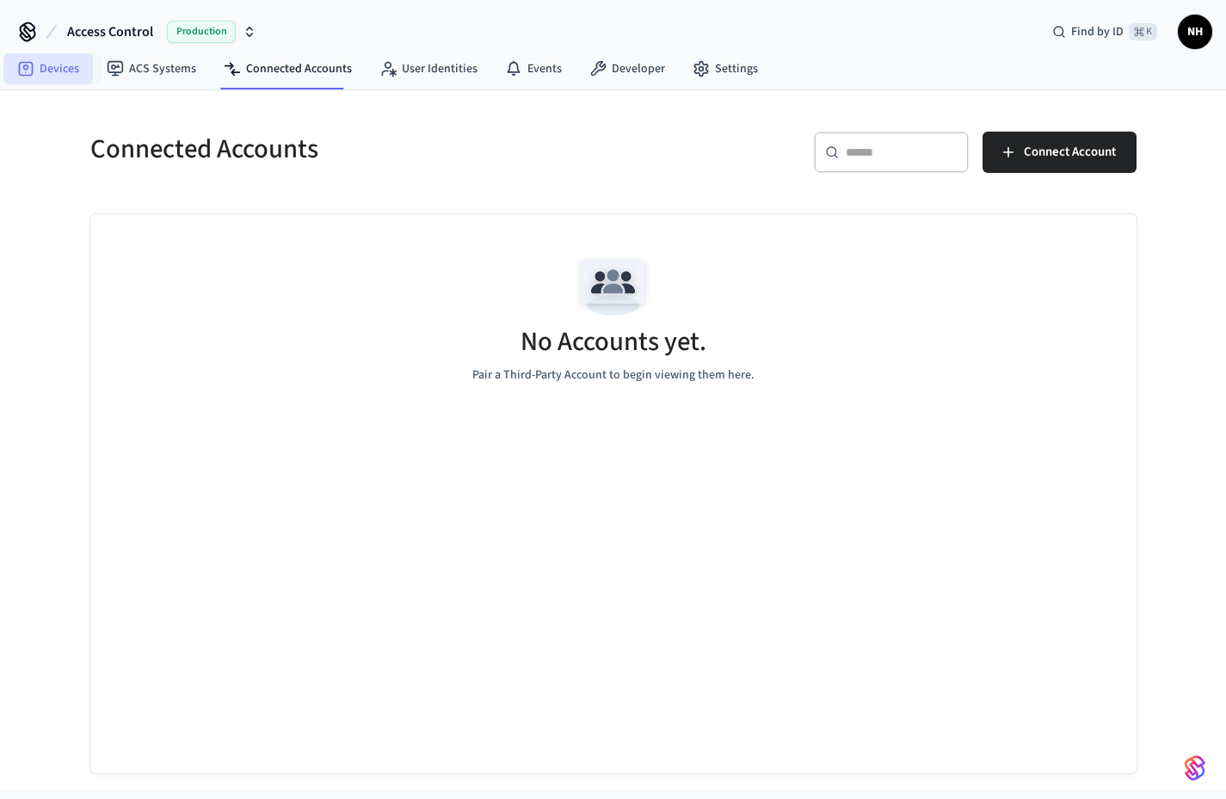
click at [88, 68] on link "Devices" at bounding box center [47, 68] width 89 height 31
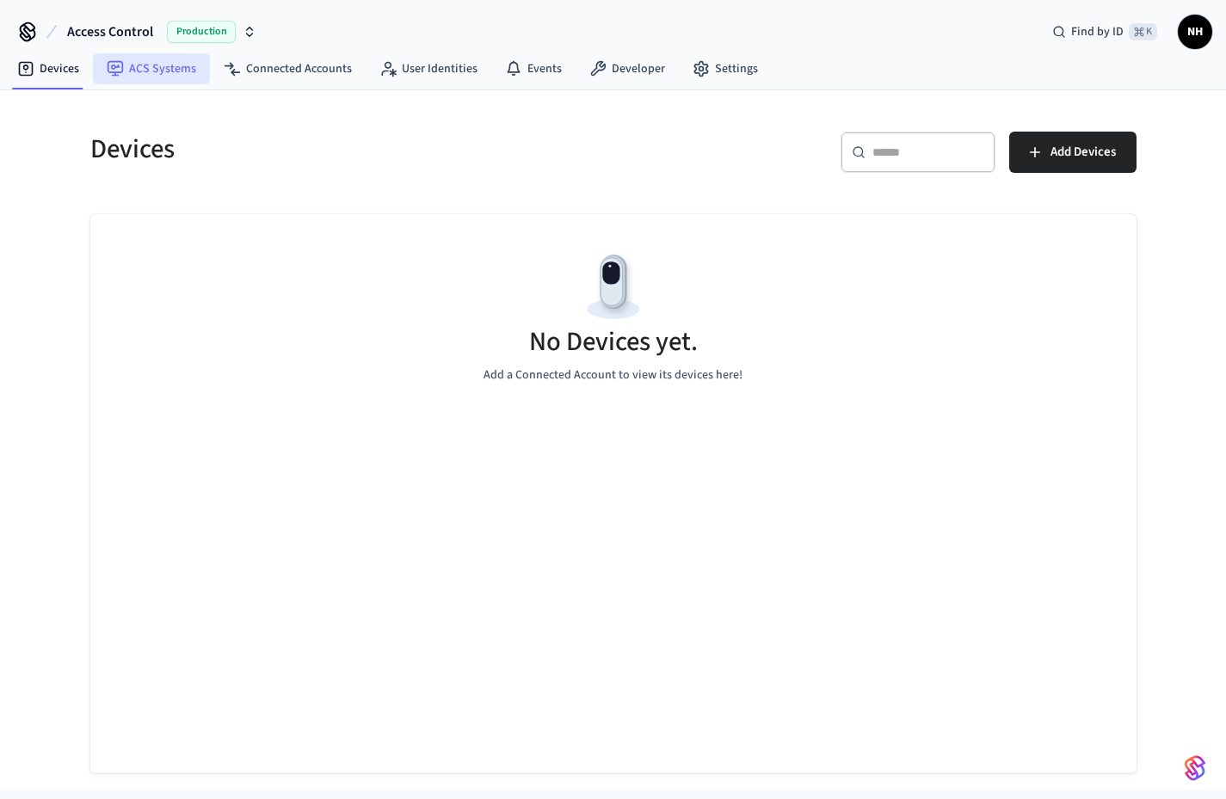
click at [122, 79] on link "ACS Systems" at bounding box center [151, 68] width 117 height 31
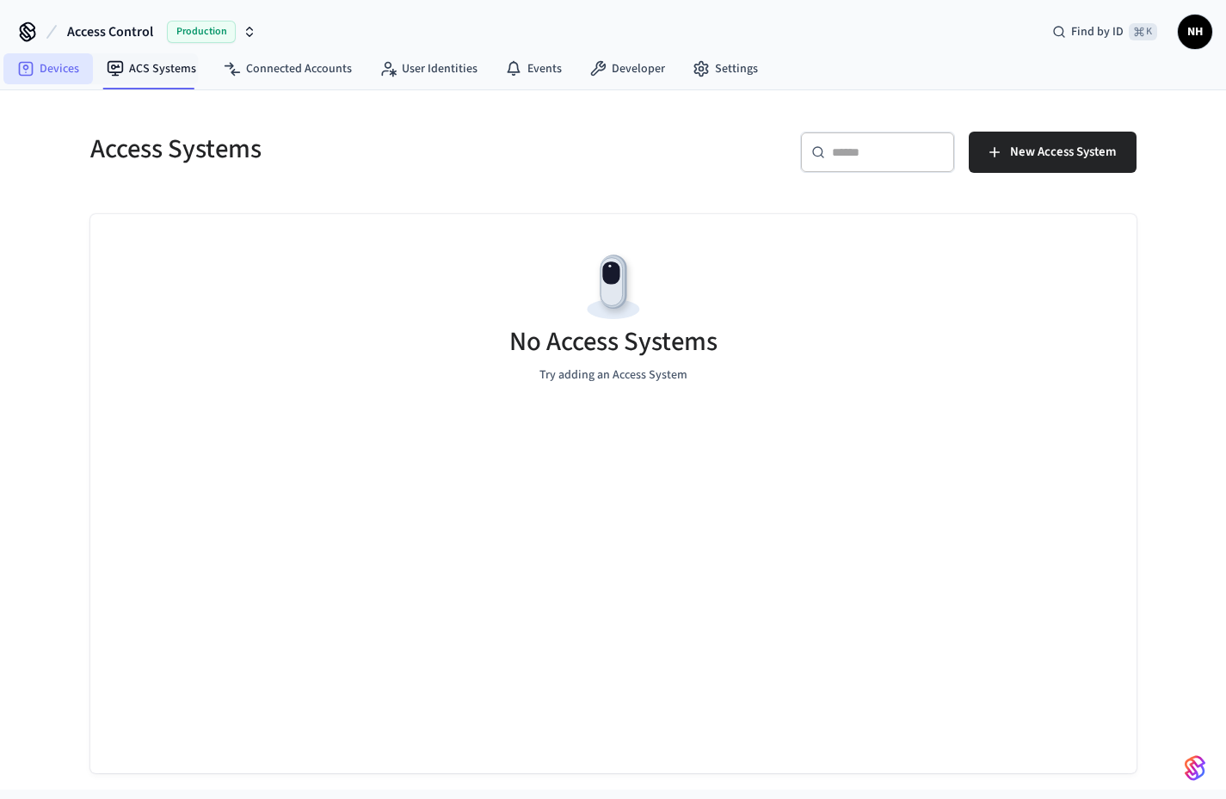
click at [70, 77] on link "Devices" at bounding box center [47, 68] width 89 height 31
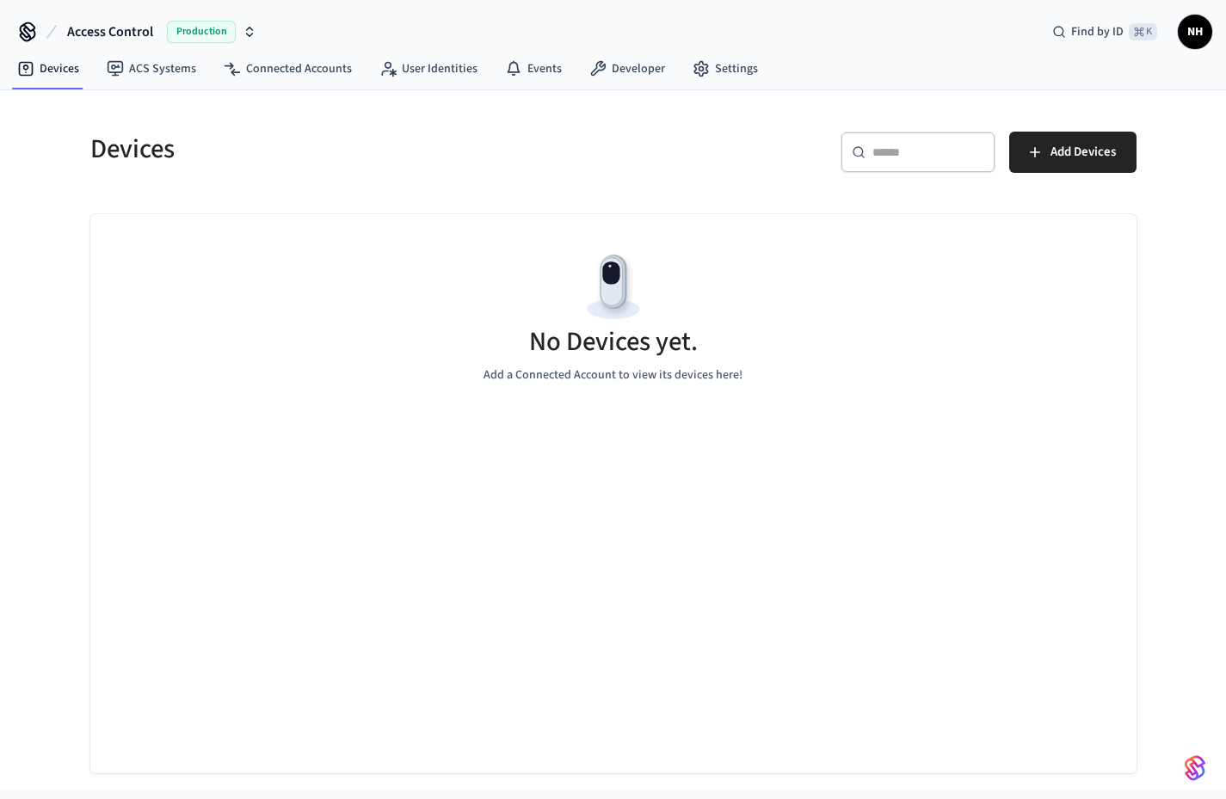
click at [28, 39] on icon at bounding box center [28, 32] width 28 height 28
click at [111, 37] on span "Access Control" at bounding box center [110, 32] width 86 height 21
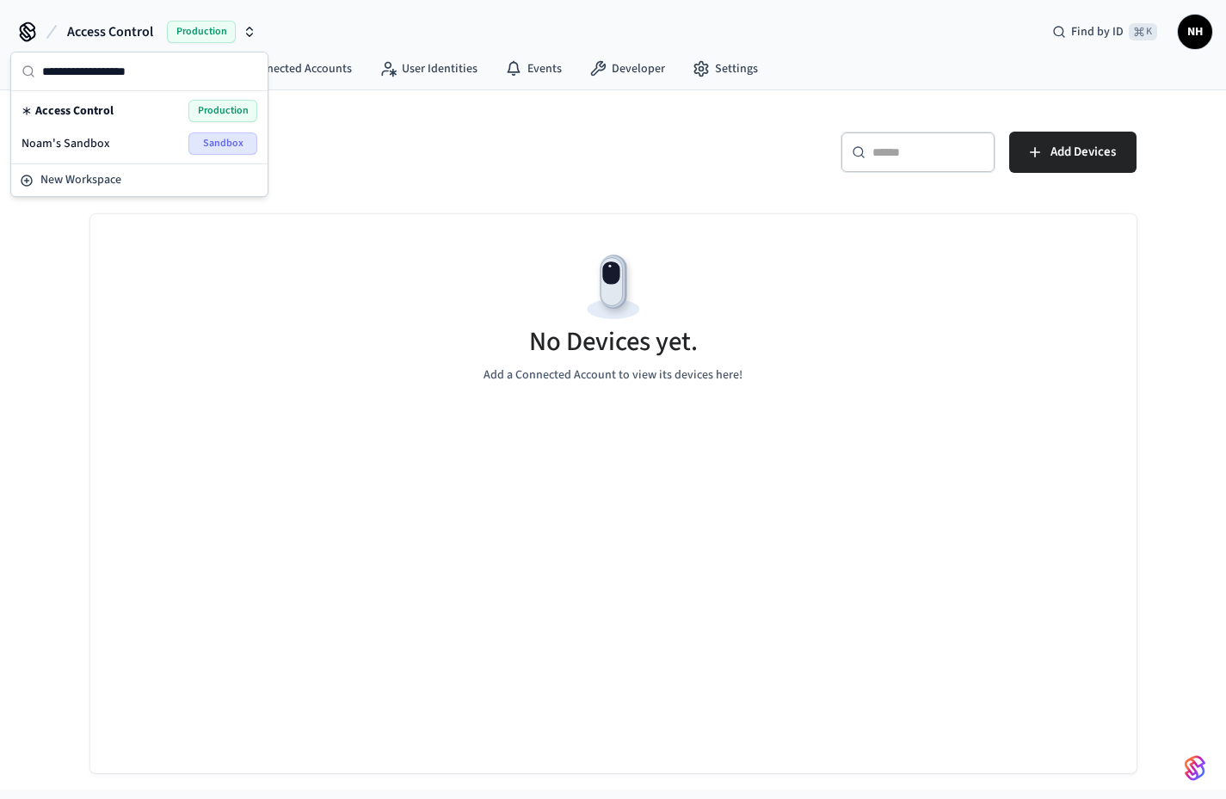
click at [127, 145] on div "Noam's Sandbox Sandbox" at bounding box center [140, 143] width 236 height 22
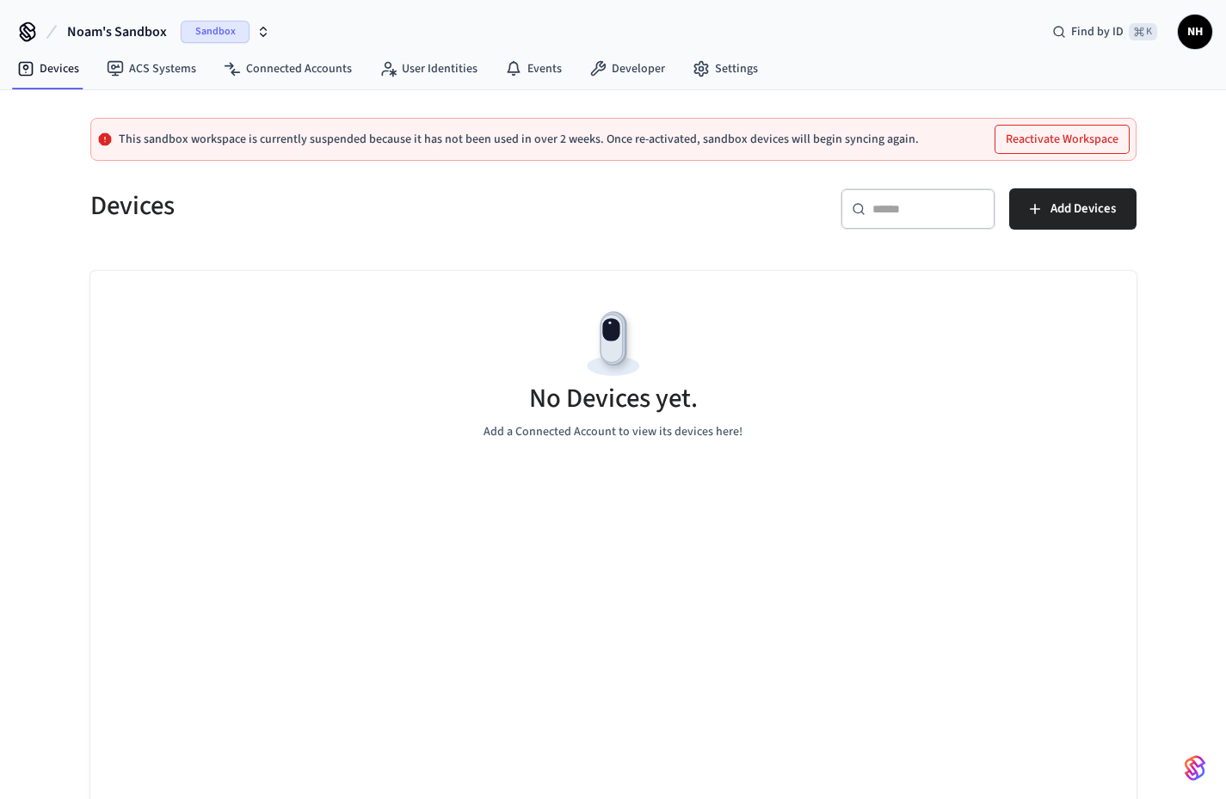
click at [41, 28] on icon at bounding box center [51, 32] width 21 height 21
click at [268, 31] on icon "button" at bounding box center [263, 32] width 14 height 14
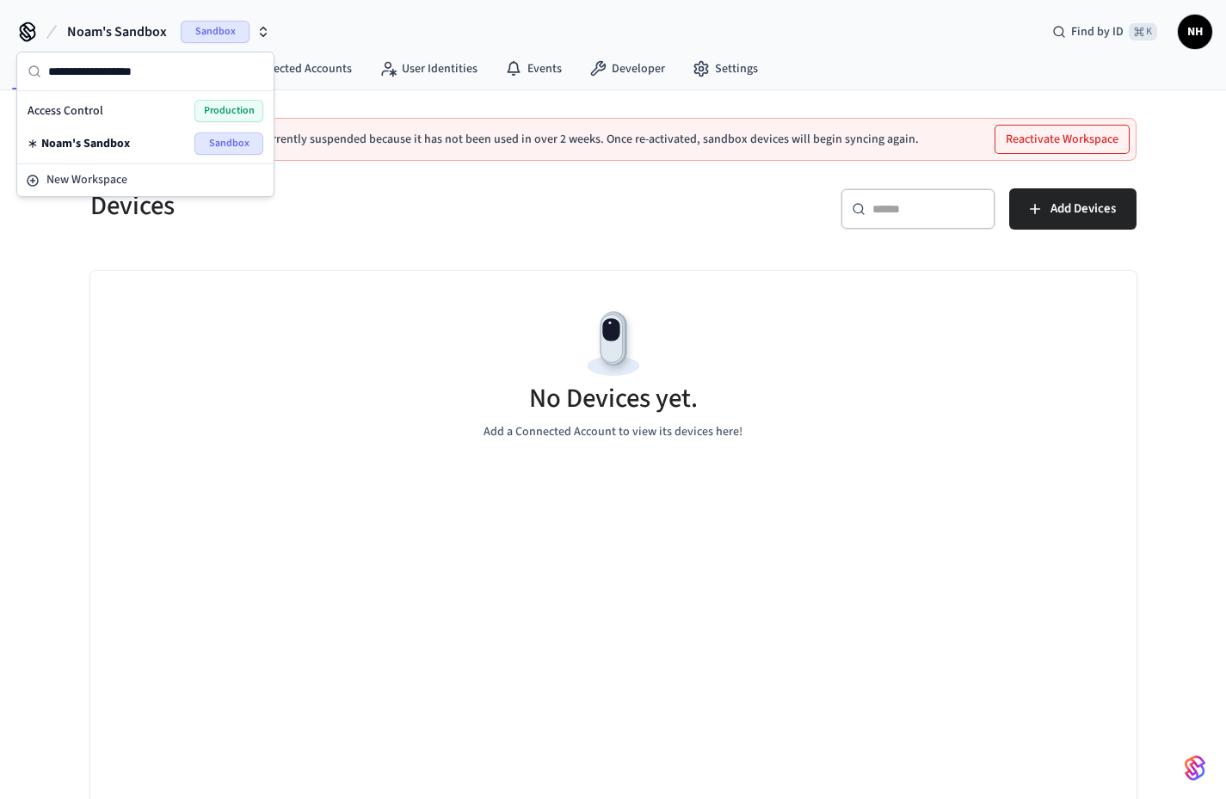
click at [194, 108] on span "Production" at bounding box center [228, 111] width 69 height 22
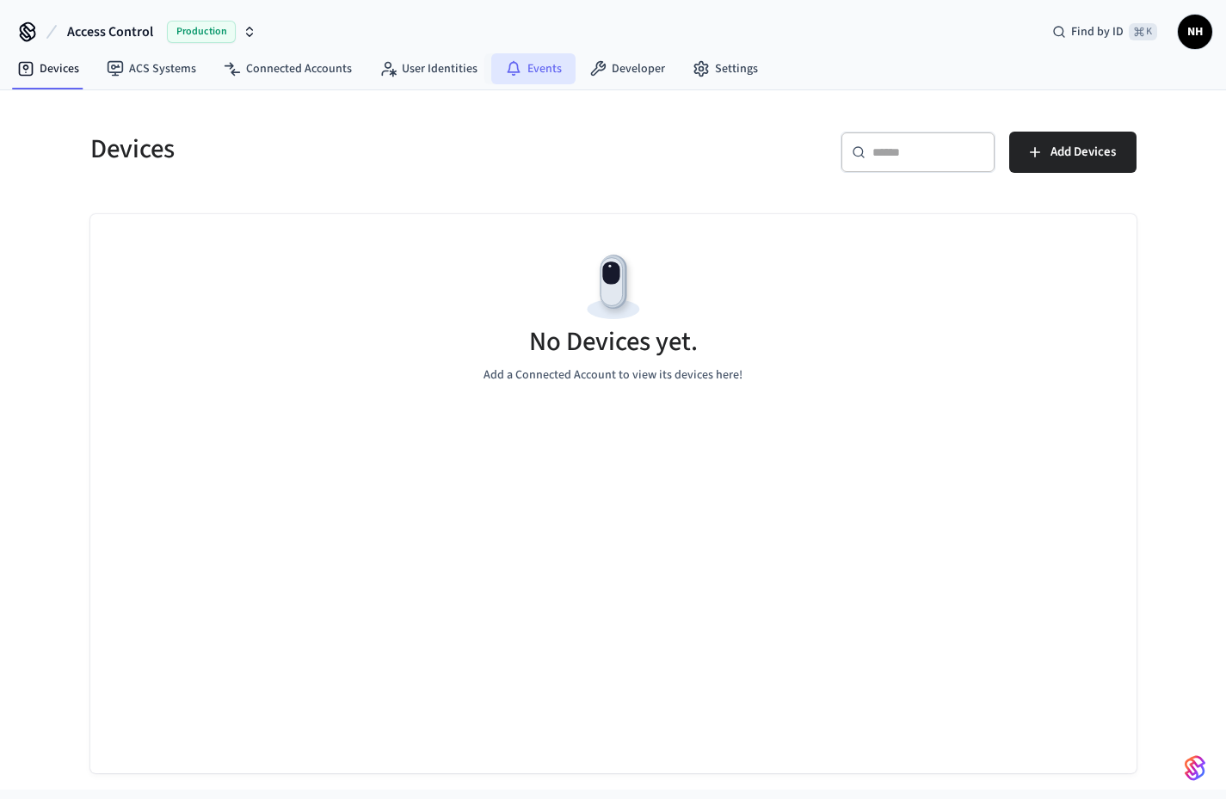
click at [522, 66] on link "Events" at bounding box center [533, 68] width 84 height 31
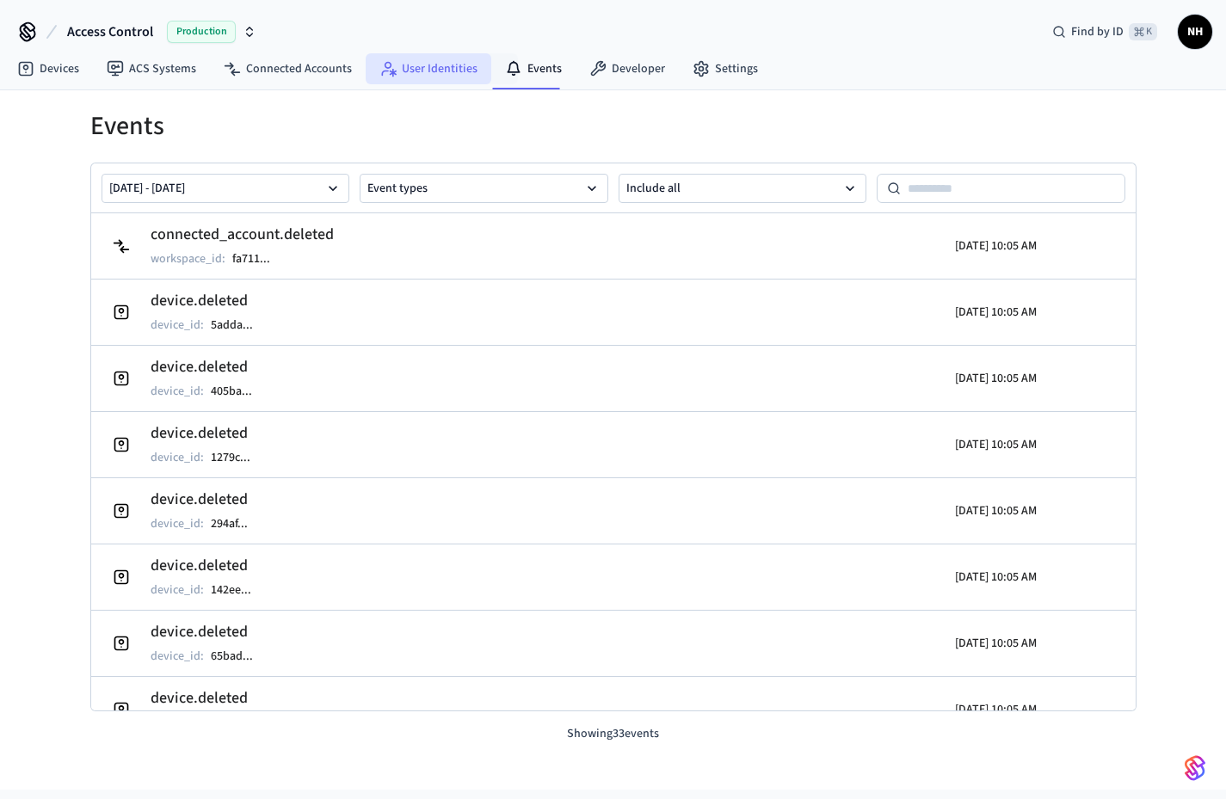
click at [450, 66] on link "User Identities" at bounding box center [429, 68] width 126 height 31
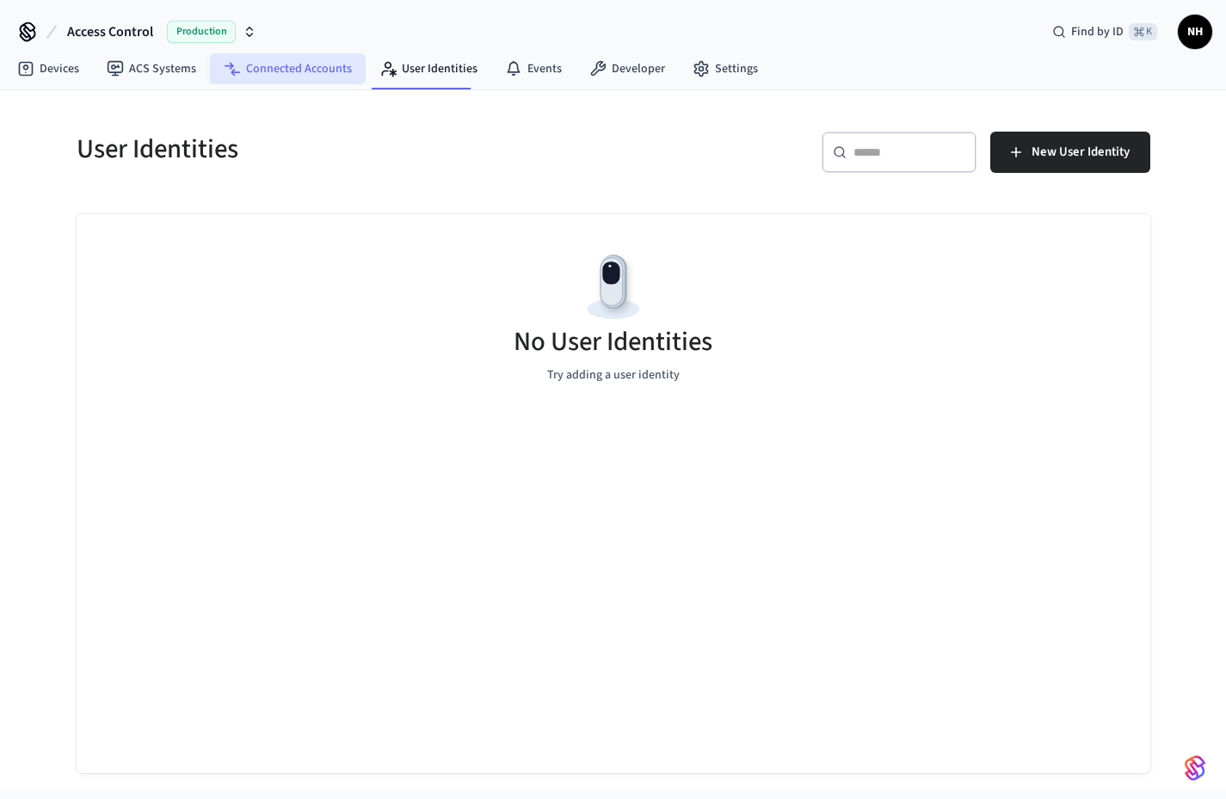
click at [274, 71] on link "Connected Accounts" at bounding box center [288, 68] width 156 height 31
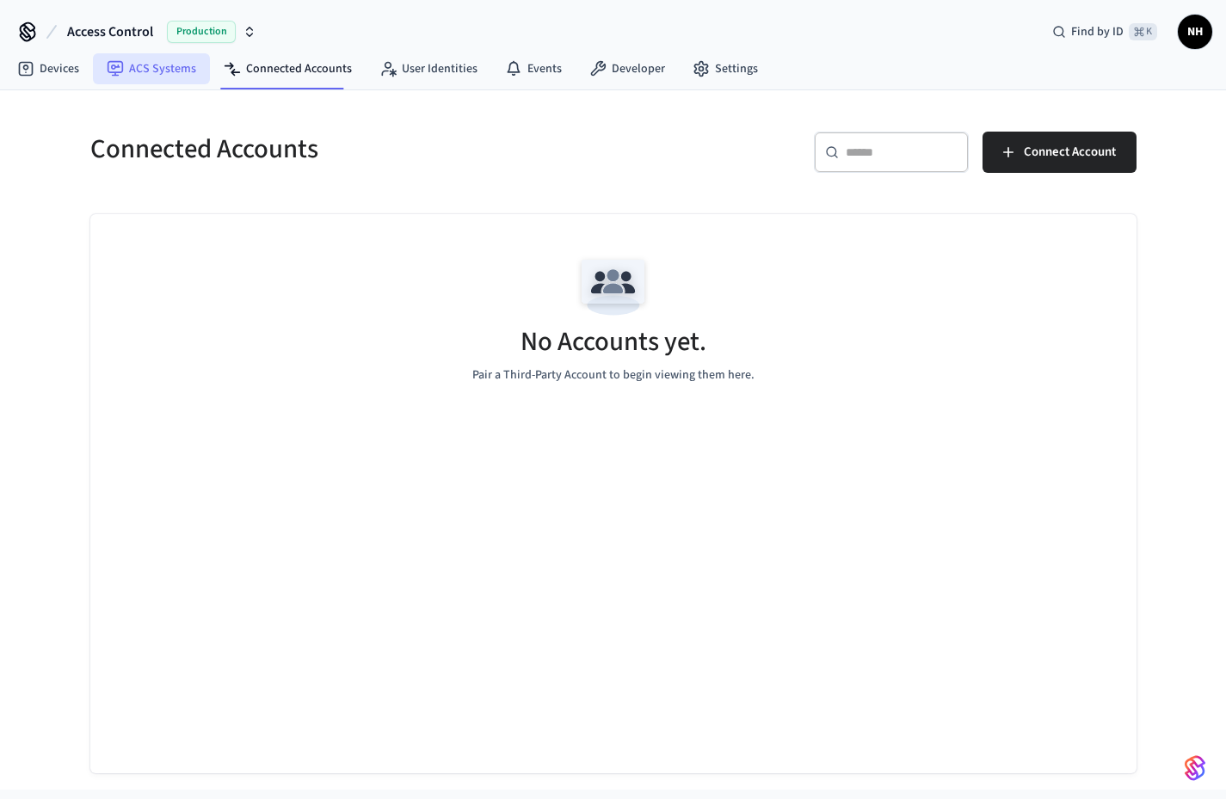
click at [169, 82] on link "ACS Systems" at bounding box center [151, 68] width 117 height 31
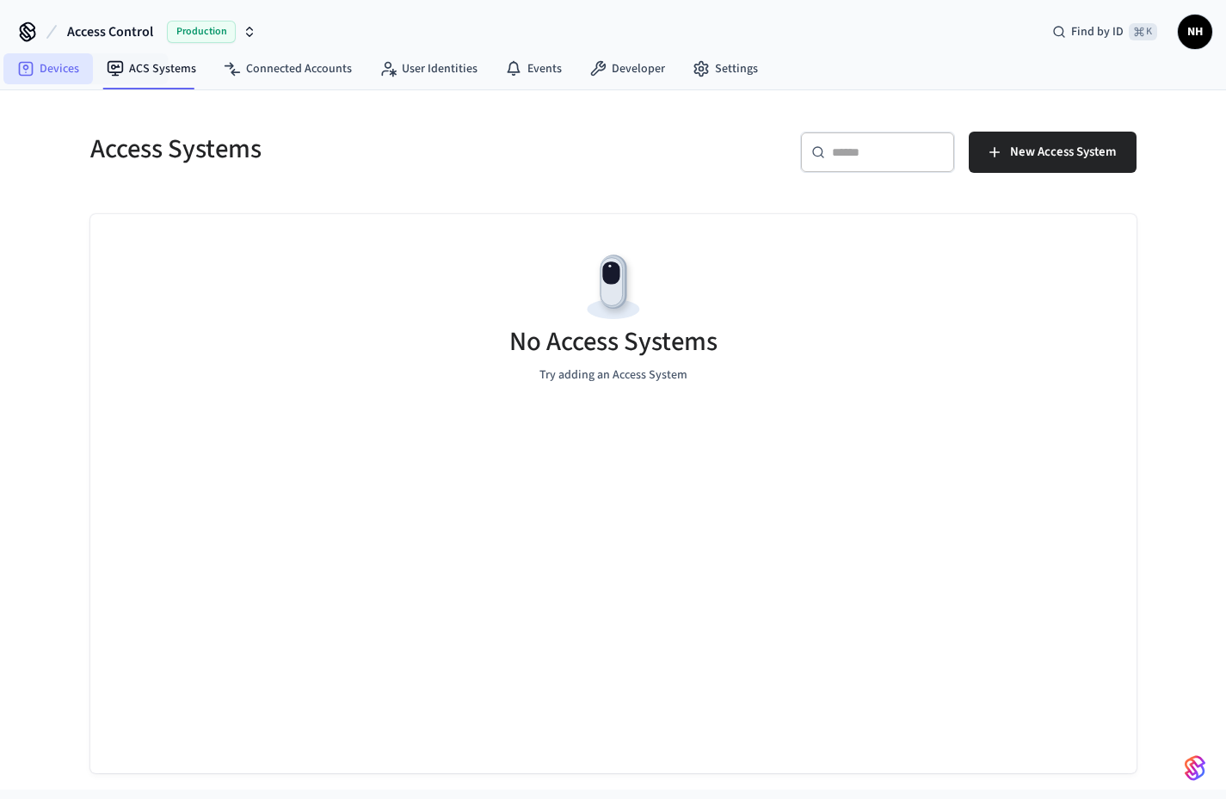
click at [45, 71] on link "Devices" at bounding box center [47, 68] width 89 height 31
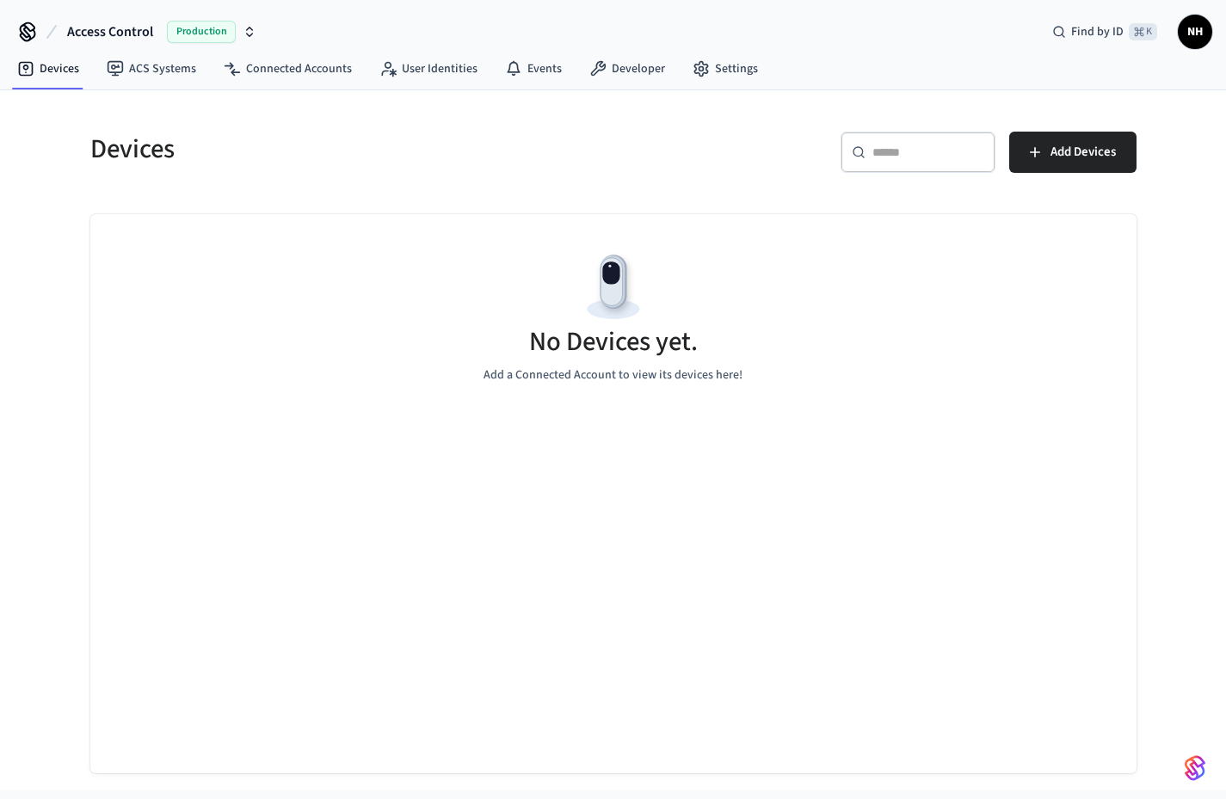
click at [428, 130] on div "Devices" at bounding box center [336, 149] width 533 height 76
click at [137, 156] on h5 "Devices" at bounding box center [346, 149] width 513 height 35
click at [154, 156] on h5 "Devices" at bounding box center [346, 149] width 513 height 35
